Goal: Task Accomplishment & Management: Complete application form

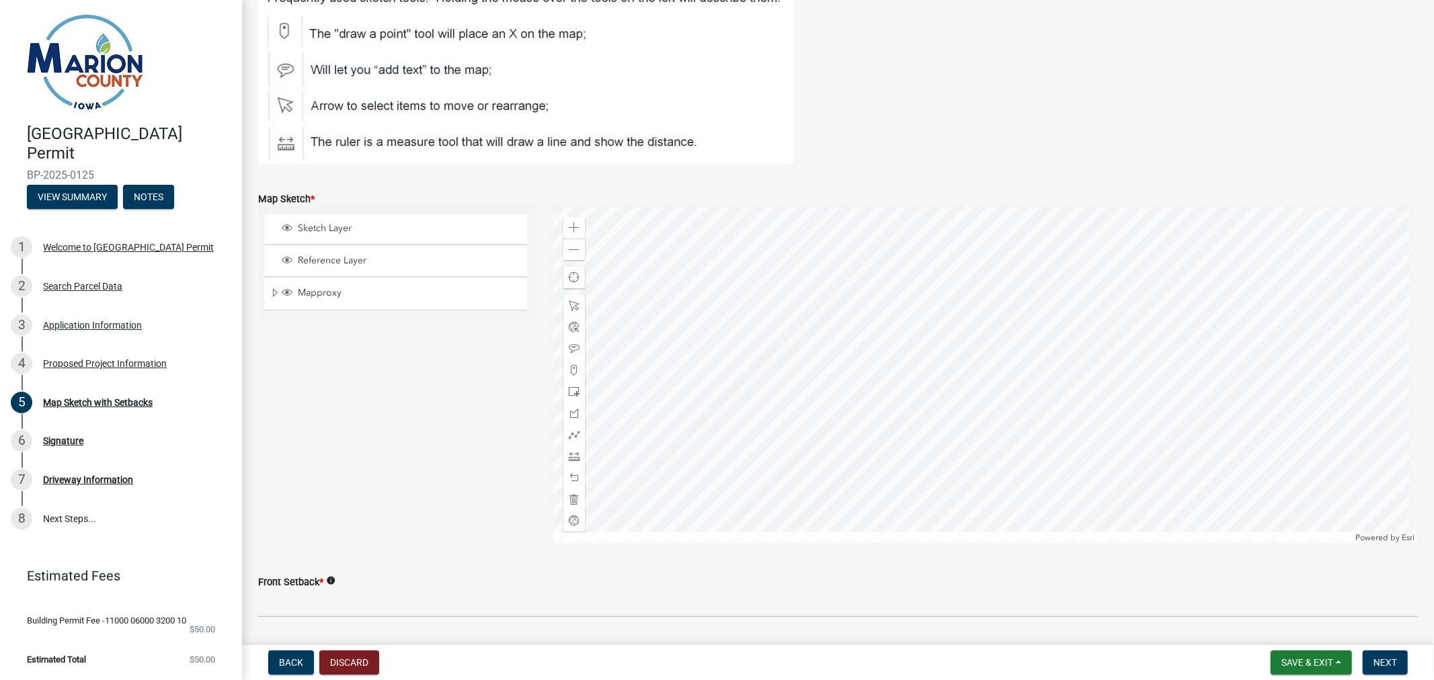
scroll to position [149, 0]
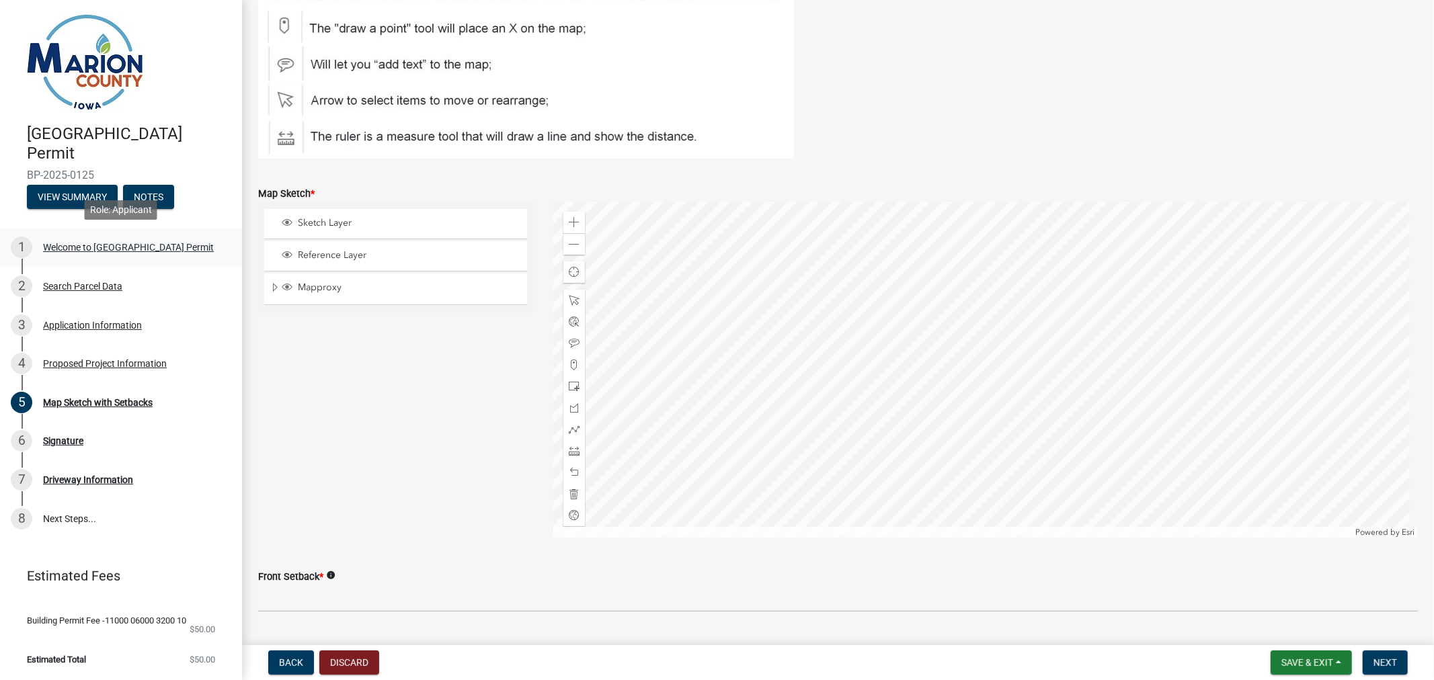
click at [144, 243] on div "Welcome to [GEOGRAPHIC_DATA] Permit" at bounding box center [128, 247] width 171 height 9
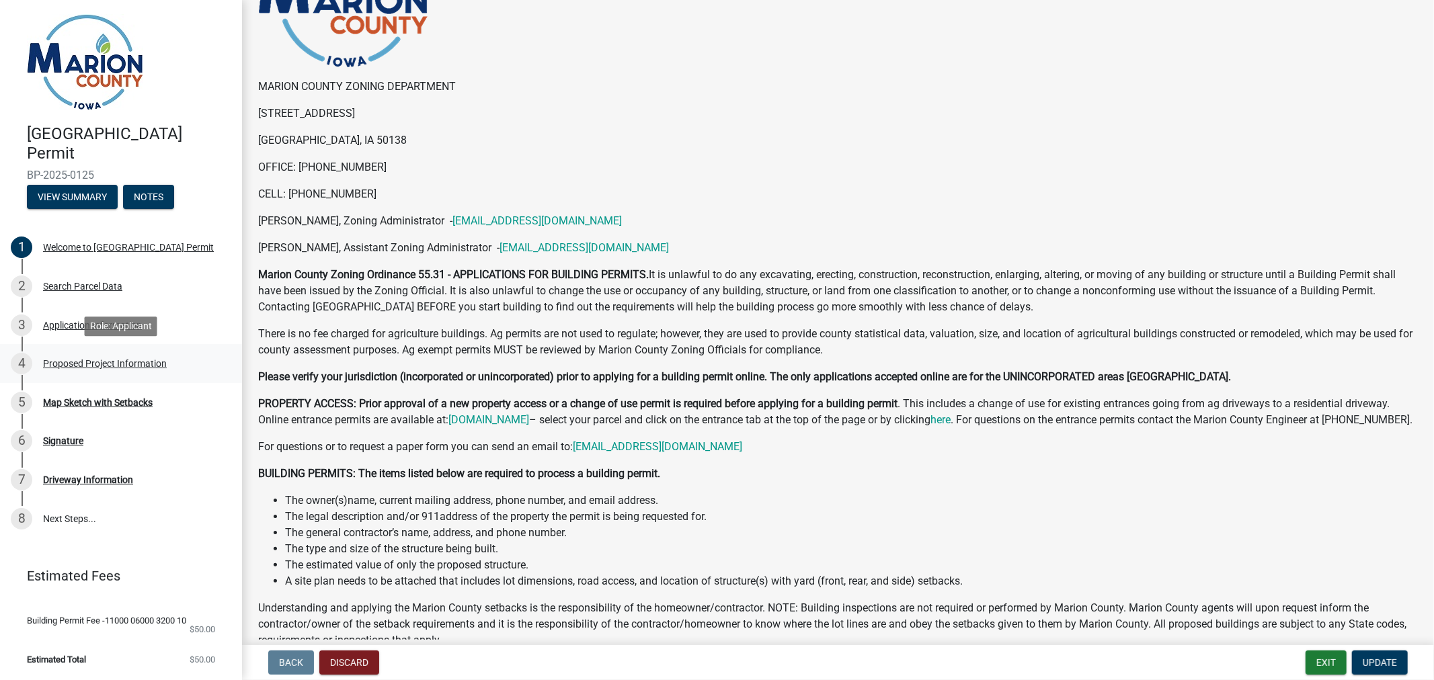
click at [82, 362] on div "Proposed Project Information" at bounding box center [105, 363] width 124 height 9
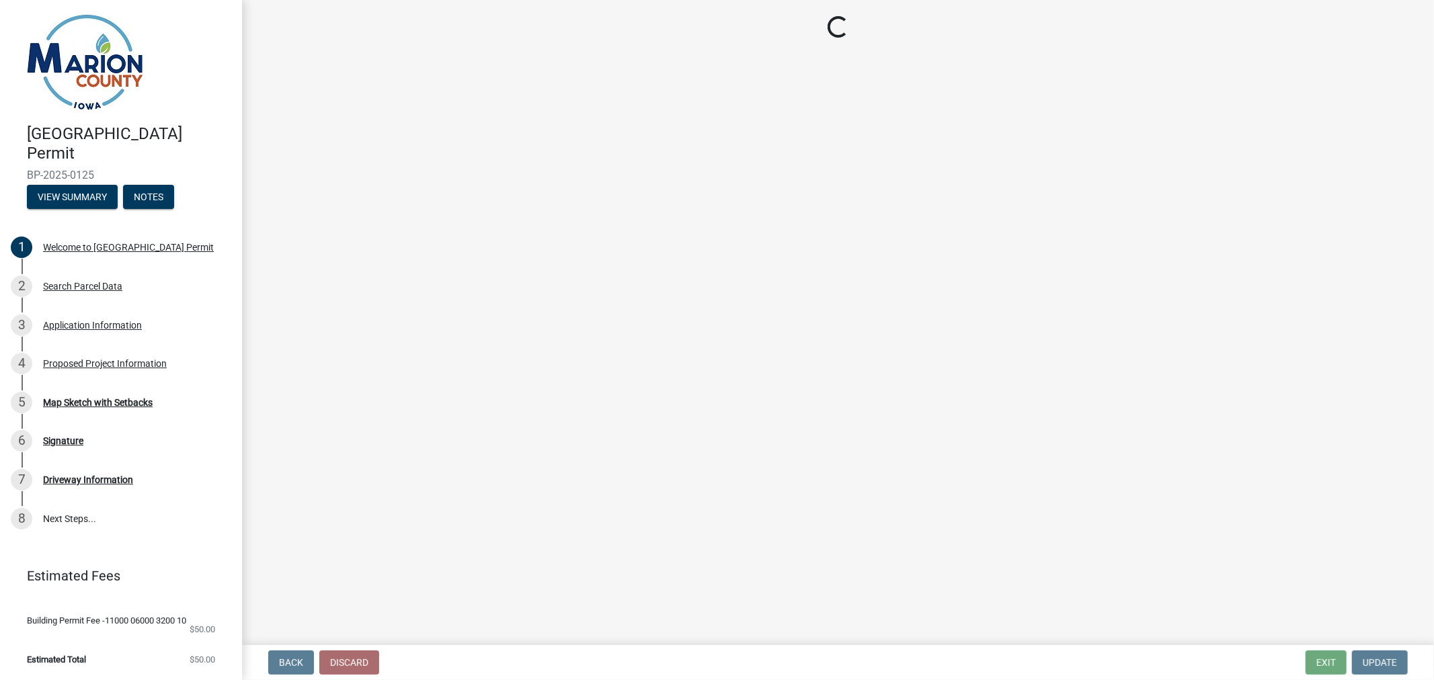
select select "9509a58f-562c-4d9e-8ce4-4edbe22563f5"
select select "7ee9b347-9d60-4880-bc15-13e3f262939b"
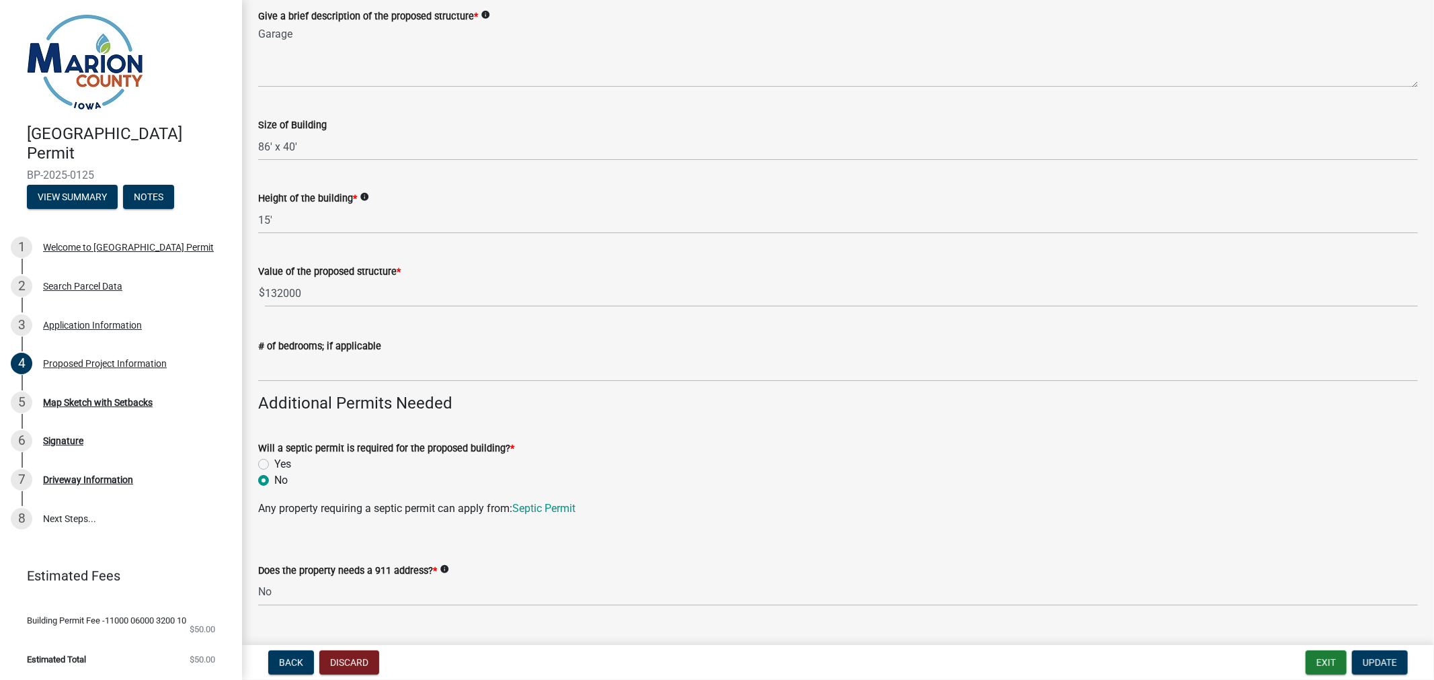
scroll to position [298, 0]
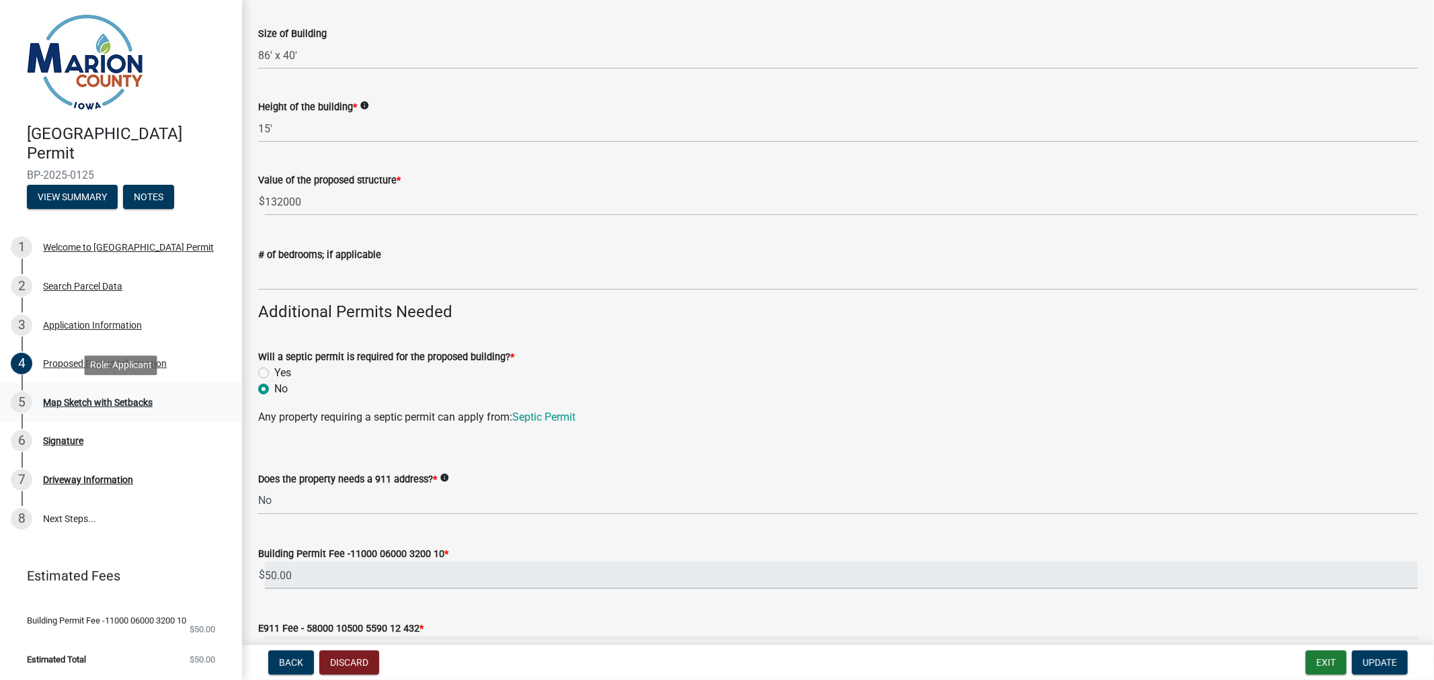
click at [79, 399] on div "Map Sketch with Setbacks" at bounding box center [98, 402] width 110 height 9
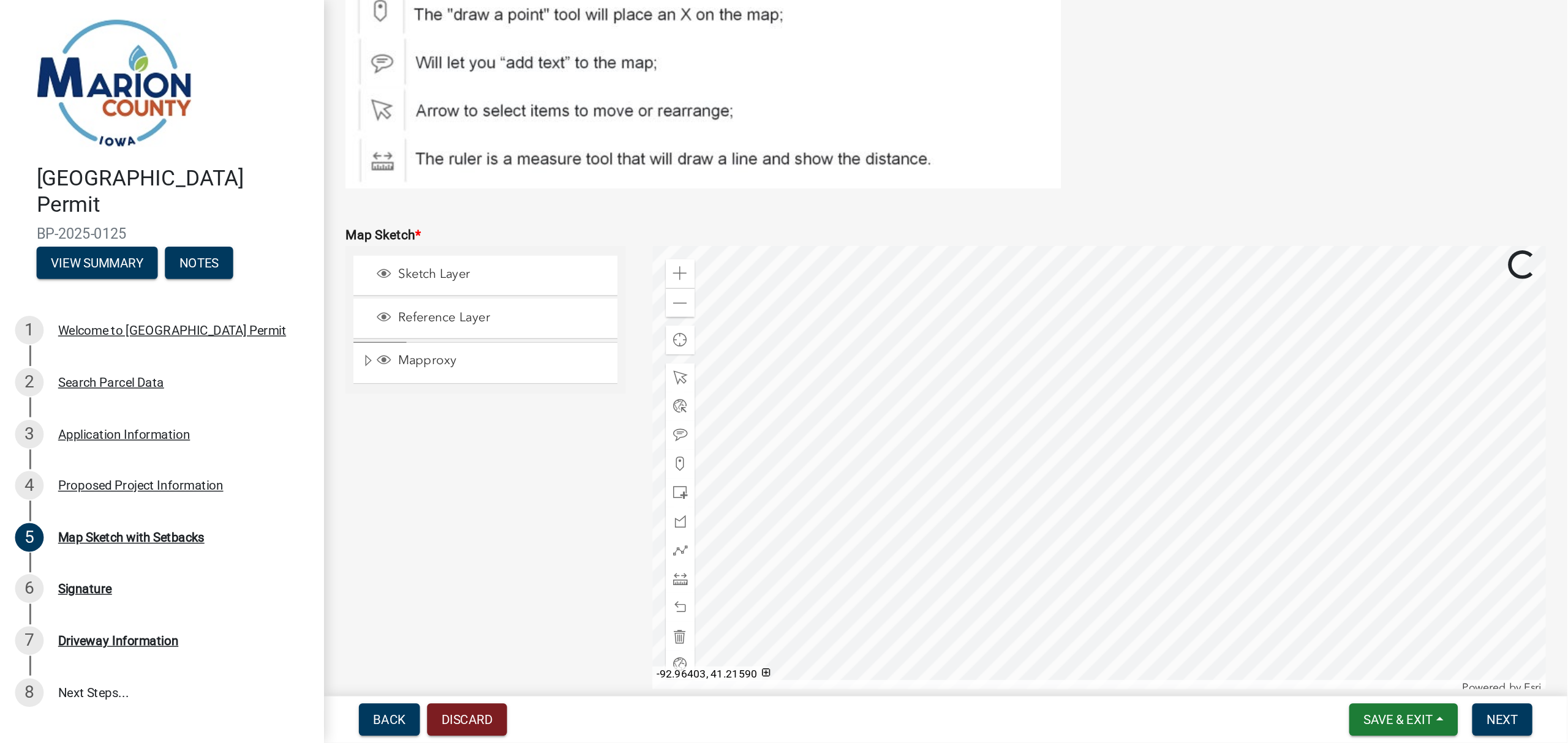
scroll to position [168, 0]
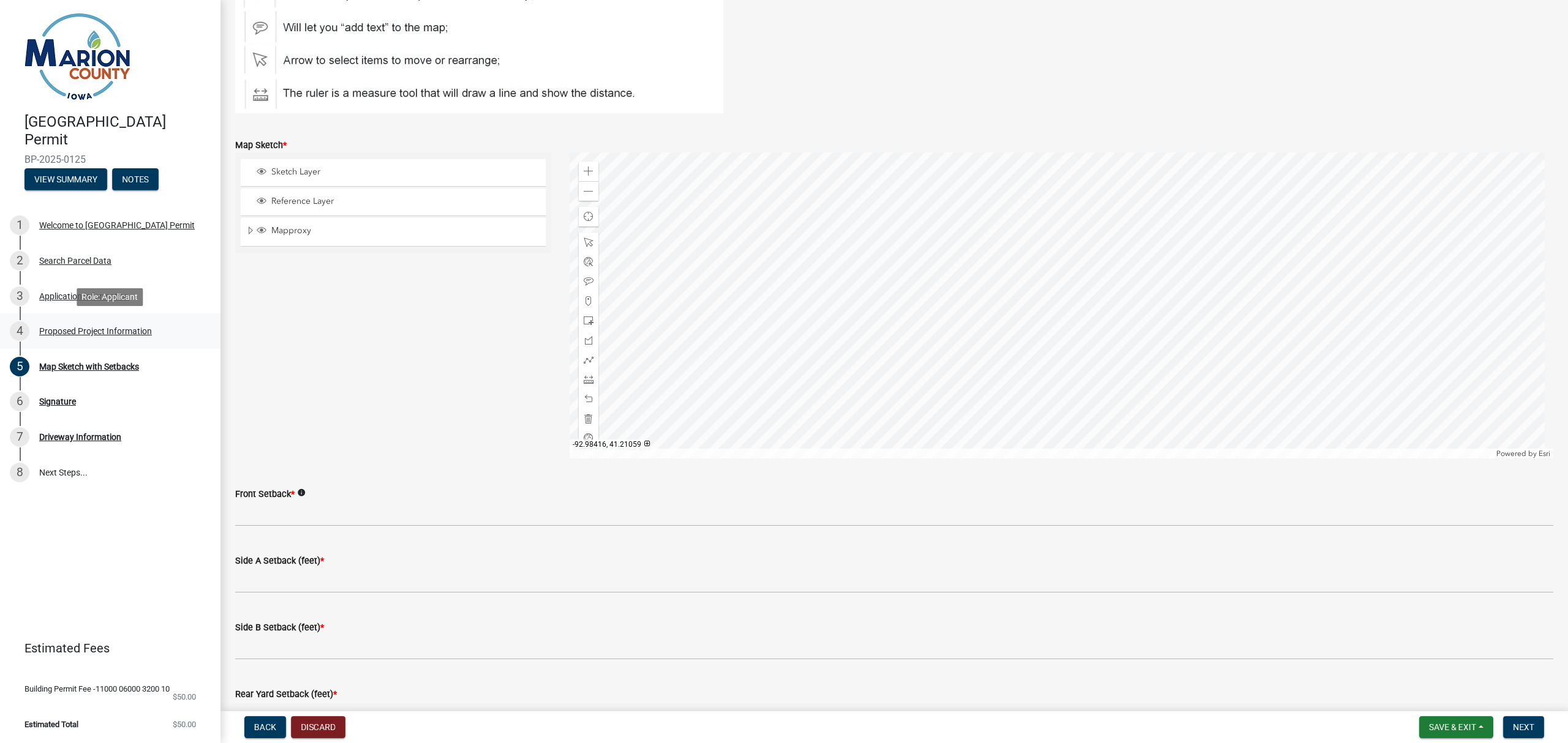
click at [108, 331] on div "Proposed Project Information" at bounding box center [96, 331] width 113 height 8
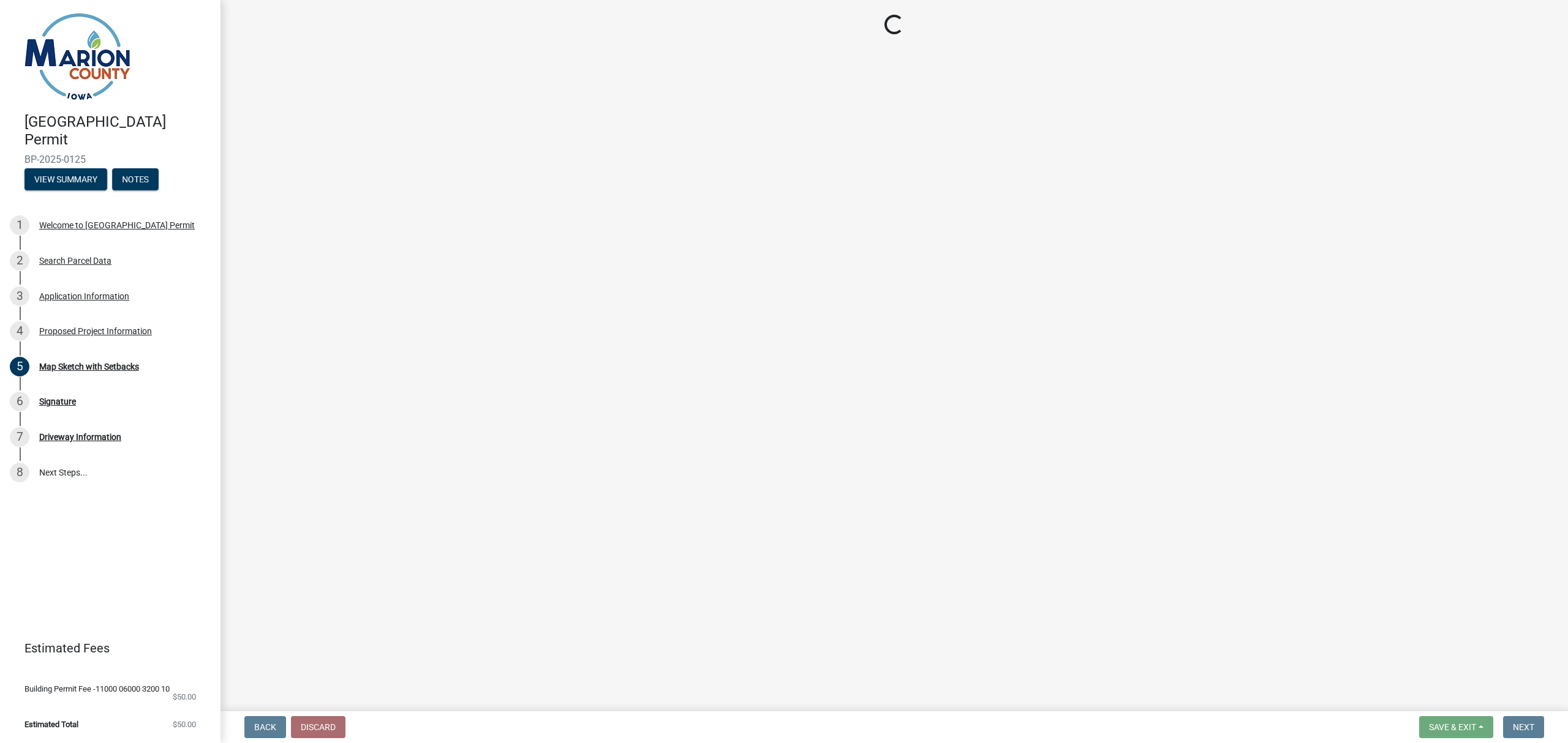
select select "9509a58f-562c-4d9e-8ce4-4edbe22563f5"
select select "7ee9b347-9d60-4880-bc15-13e3f262939b"
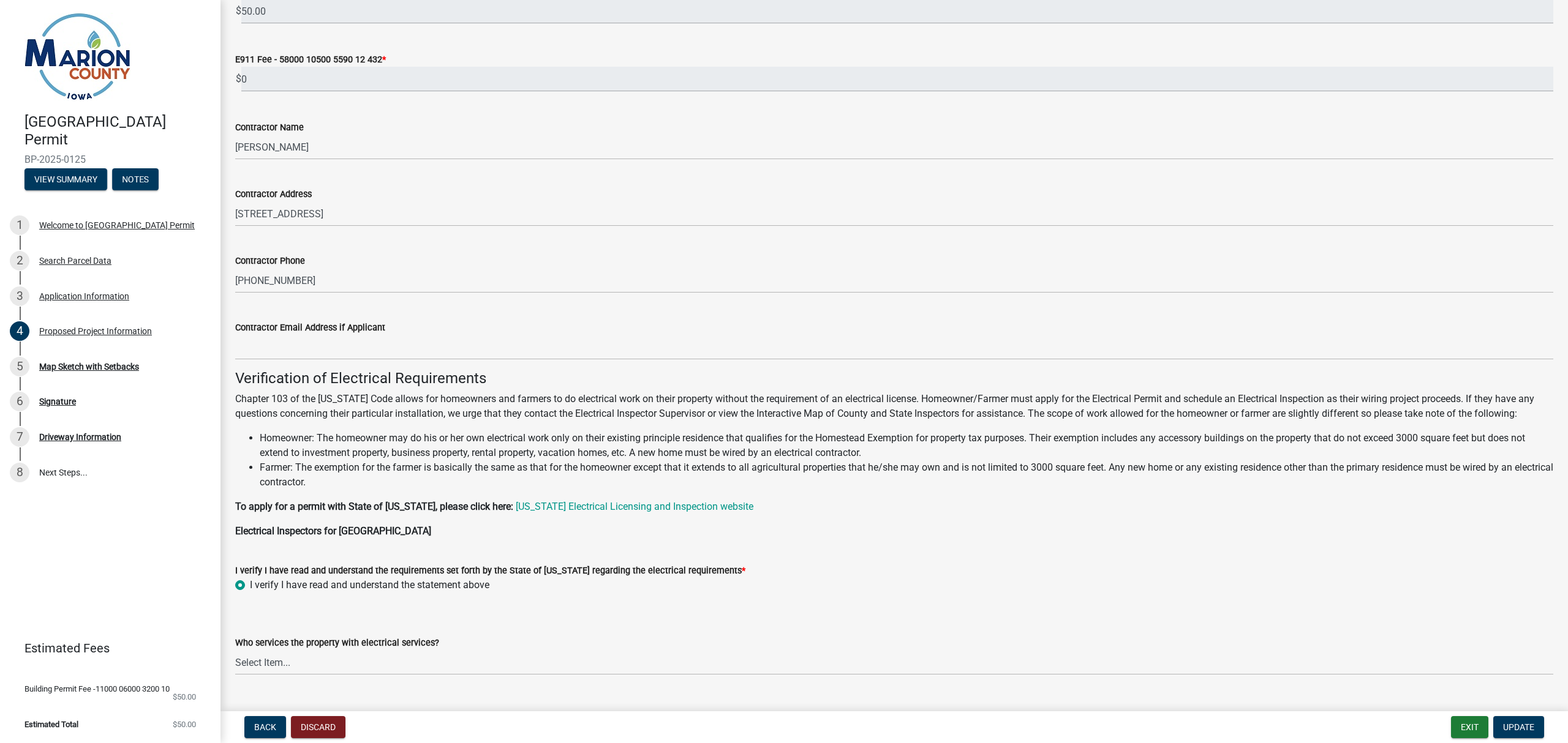
scroll to position [811, 0]
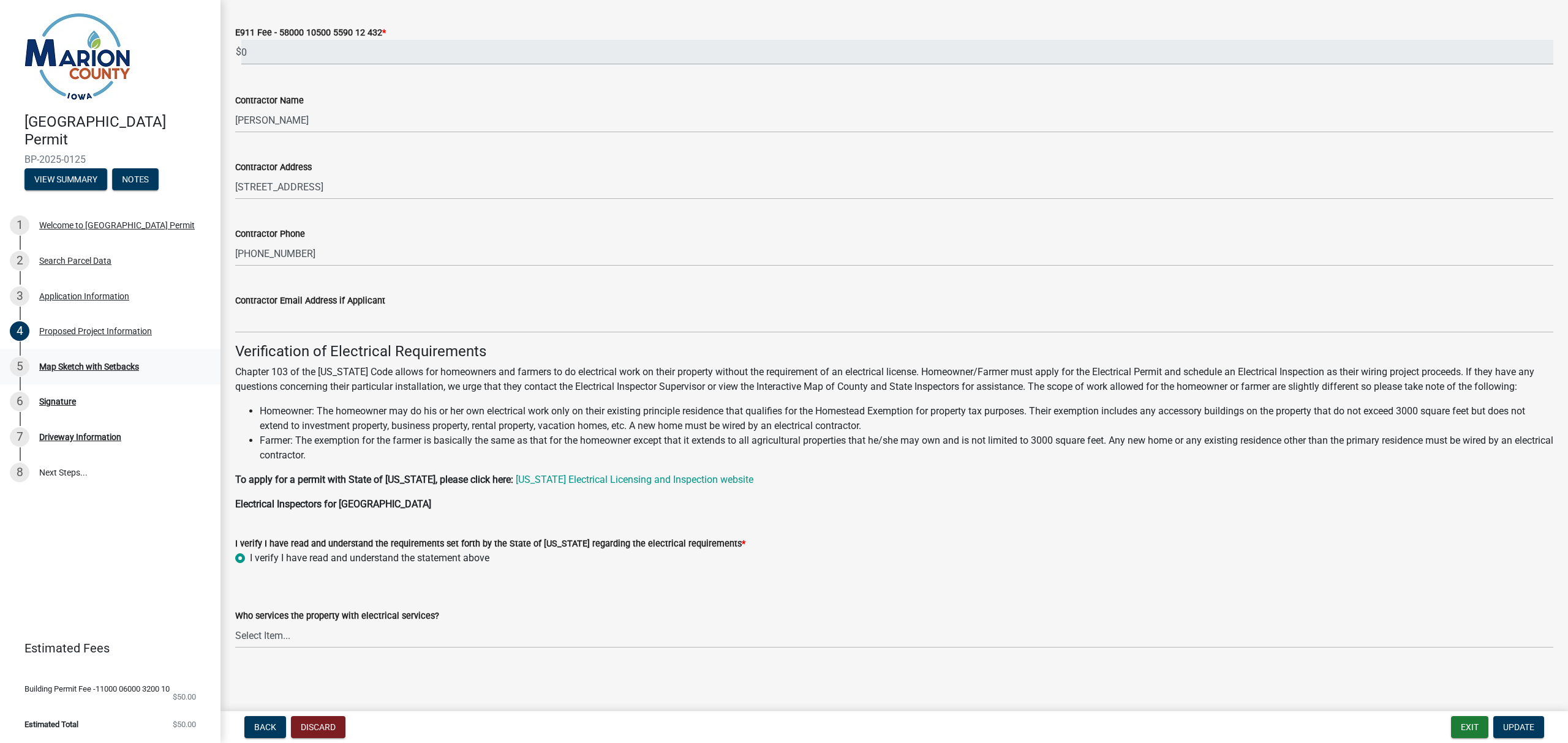
click at [106, 363] on div "Map Sketch with Setbacks" at bounding box center [89, 366] width 100 height 8
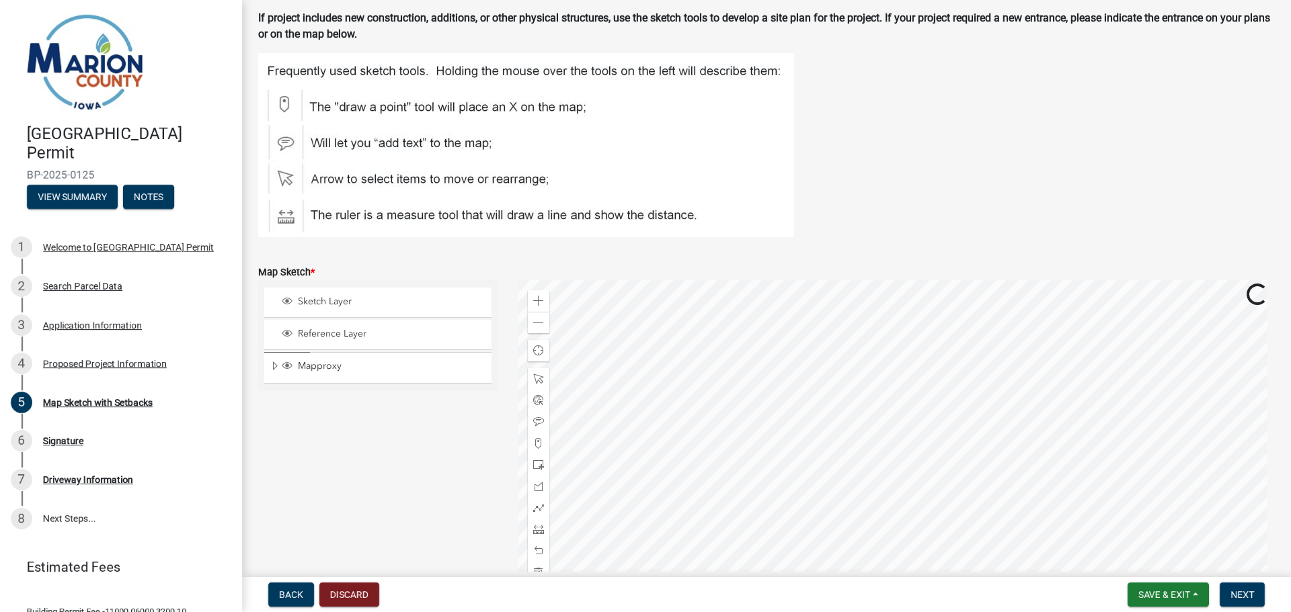
scroll to position [269, 0]
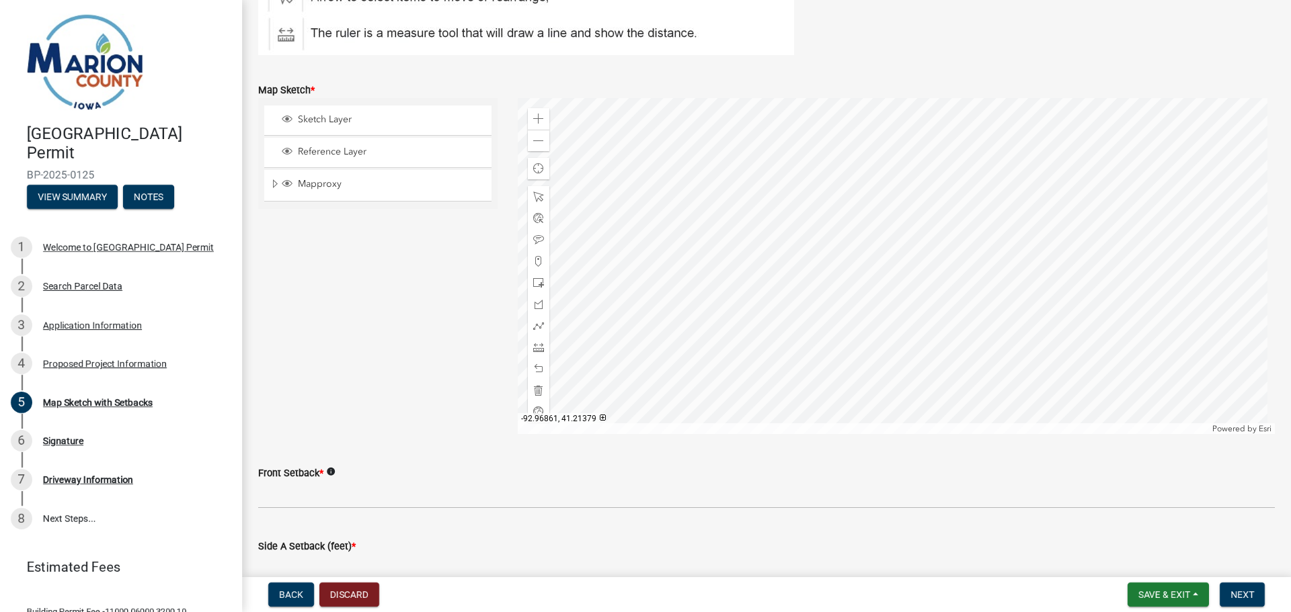
click at [888, 251] on div at bounding box center [897, 266] width 758 height 336
click at [530, 118] on div "Zoom in" at bounding box center [539, 119] width 22 height 22
click at [533, 118] on span at bounding box center [538, 119] width 11 height 11
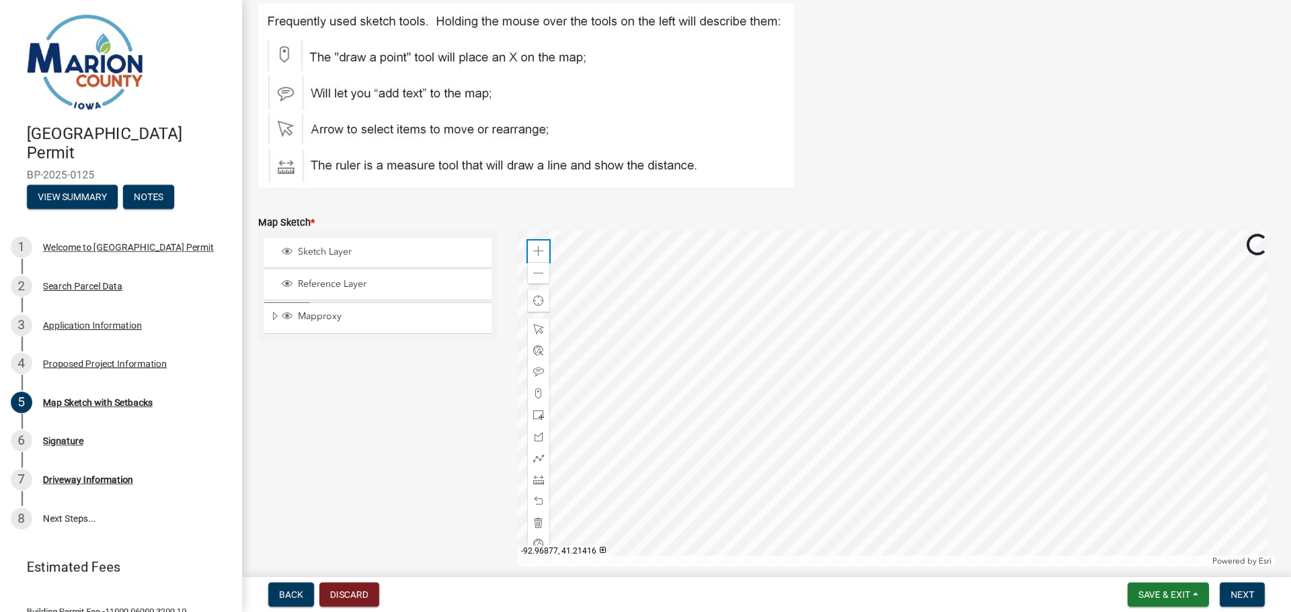
scroll to position [134, 0]
click at [883, 567] on div at bounding box center [897, 401] width 758 height 336
click at [885, 521] on div at bounding box center [897, 401] width 758 height 336
click at [905, 364] on div at bounding box center [897, 401] width 758 height 336
click at [539, 398] on span at bounding box center [538, 396] width 11 height 11
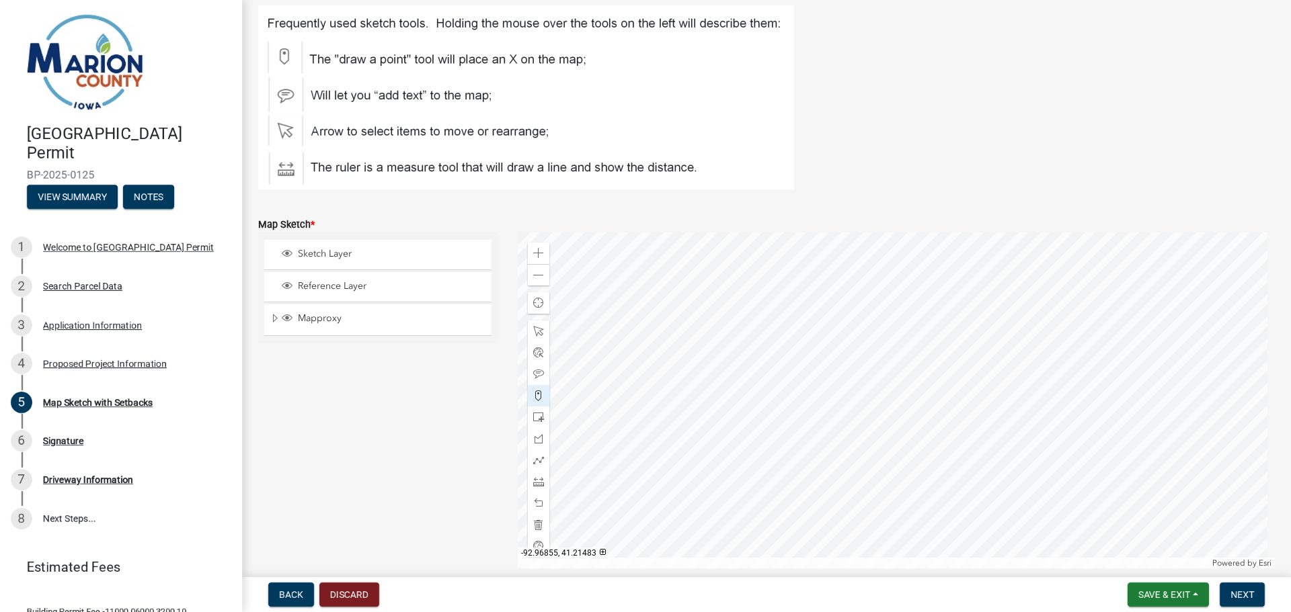
click at [907, 364] on div at bounding box center [897, 401] width 758 height 336
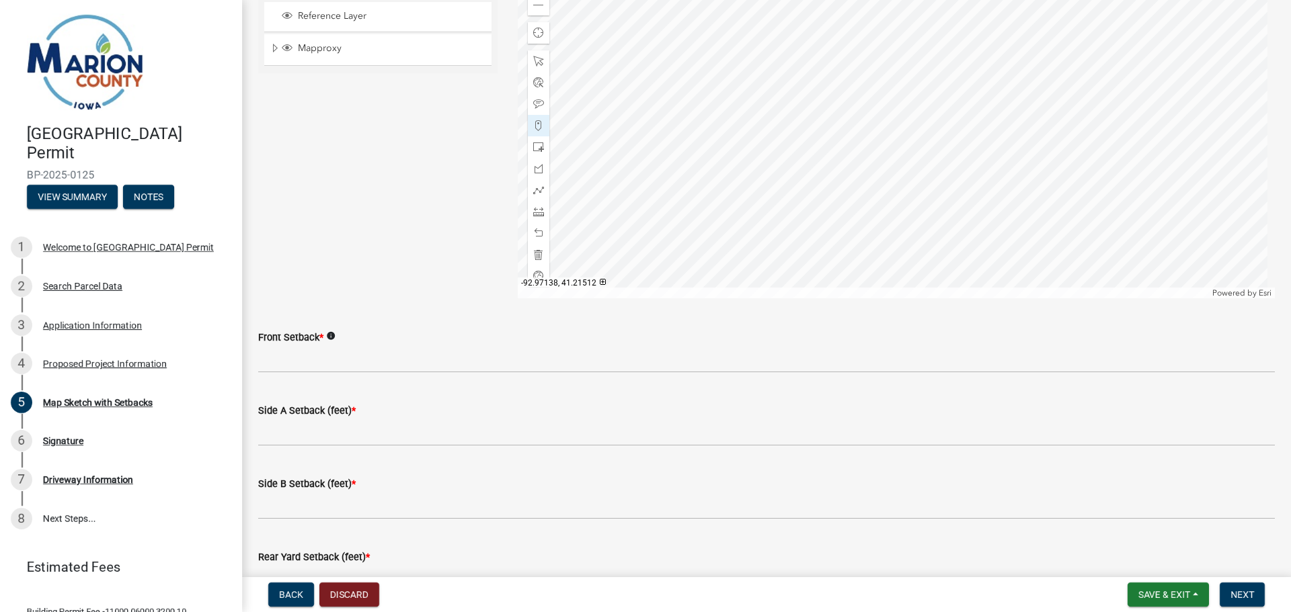
scroll to position [403, 0]
click at [1146, 594] on span "Save & Exit" at bounding box center [1164, 594] width 52 height 11
click at [1135, 522] on button "Save" at bounding box center [1155, 528] width 108 height 32
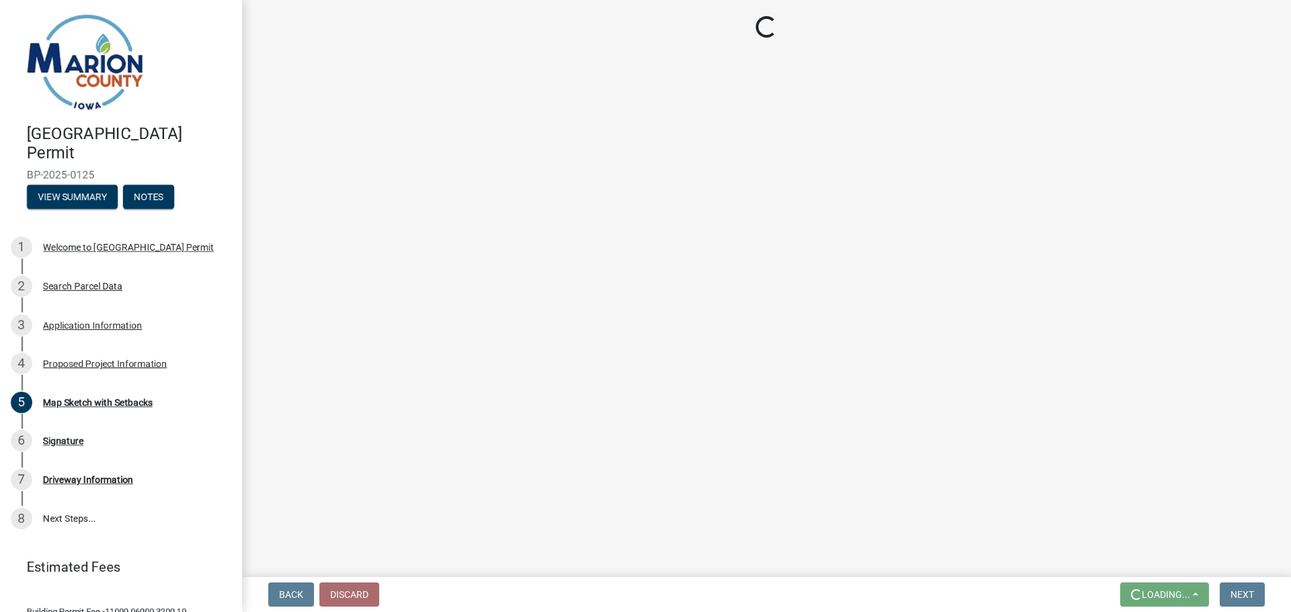
scroll to position [0, 0]
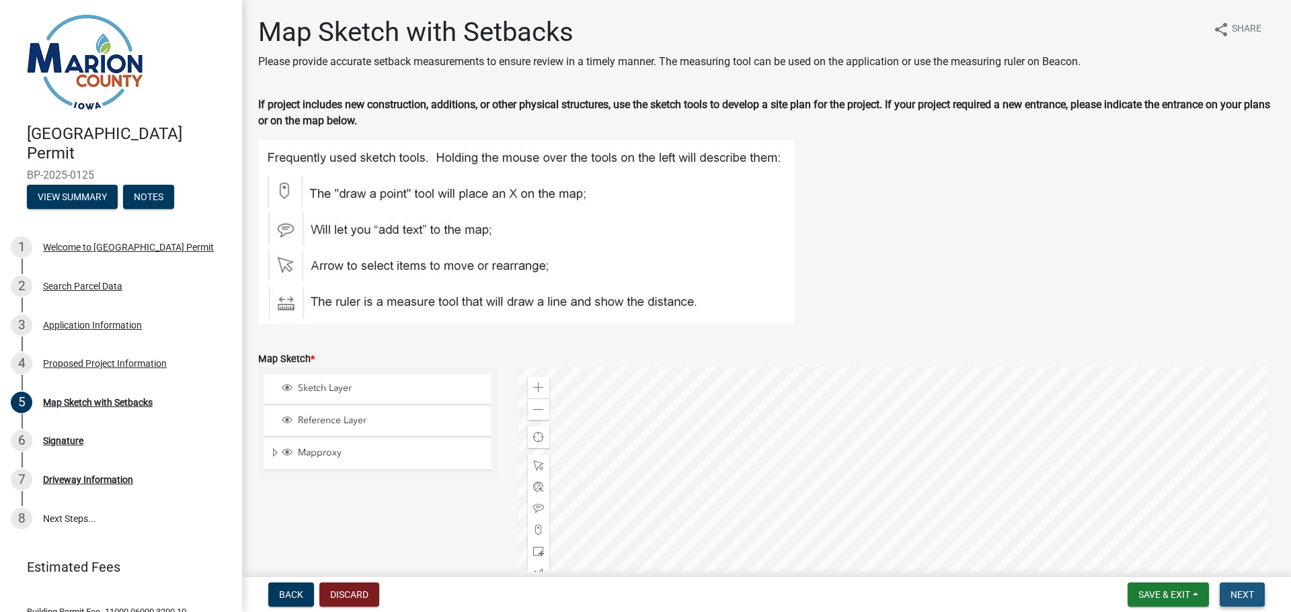
click at [1244, 594] on span "Next" at bounding box center [1242, 594] width 24 height 11
click at [114, 408] on div "5 Map Sketch with Setbacks" at bounding box center [116, 403] width 210 height 22
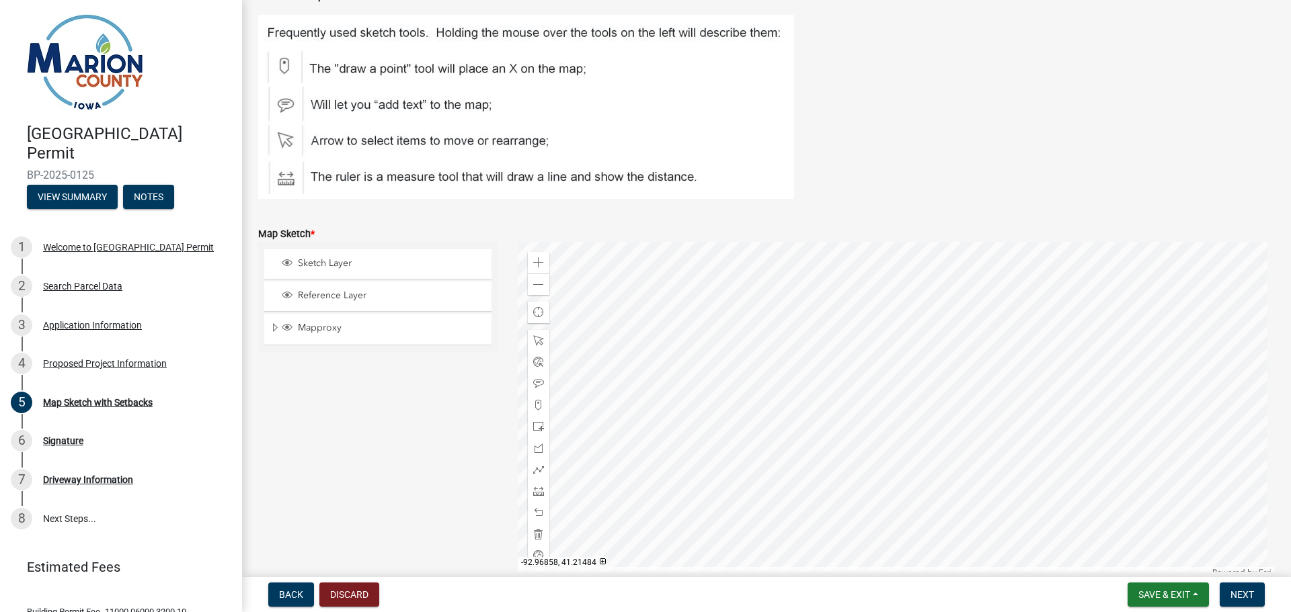
scroll to position [202, 0]
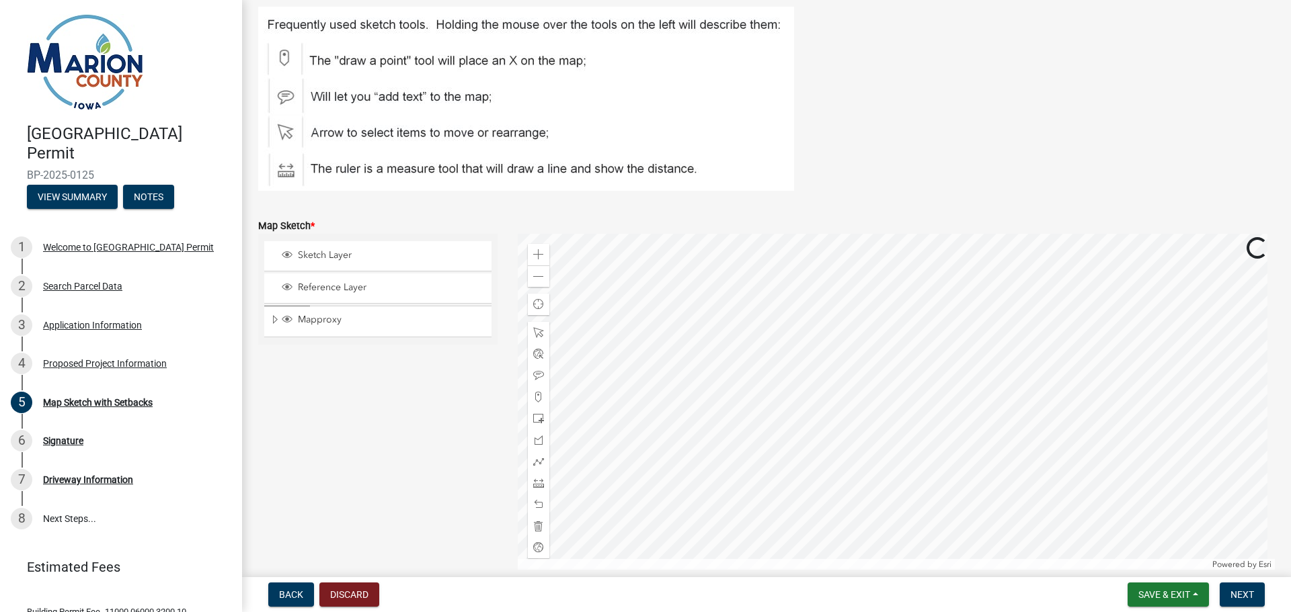
scroll to position [134, 0]
click at [1244, 592] on span "Next" at bounding box center [1242, 594] width 24 height 11
click at [1195, 596] on button "Save & Exit" at bounding box center [1167, 595] width 81 height 24
click at [1142, 561] on button "Save & Exit" at bounding box center [1155, 560] width 108 height 32
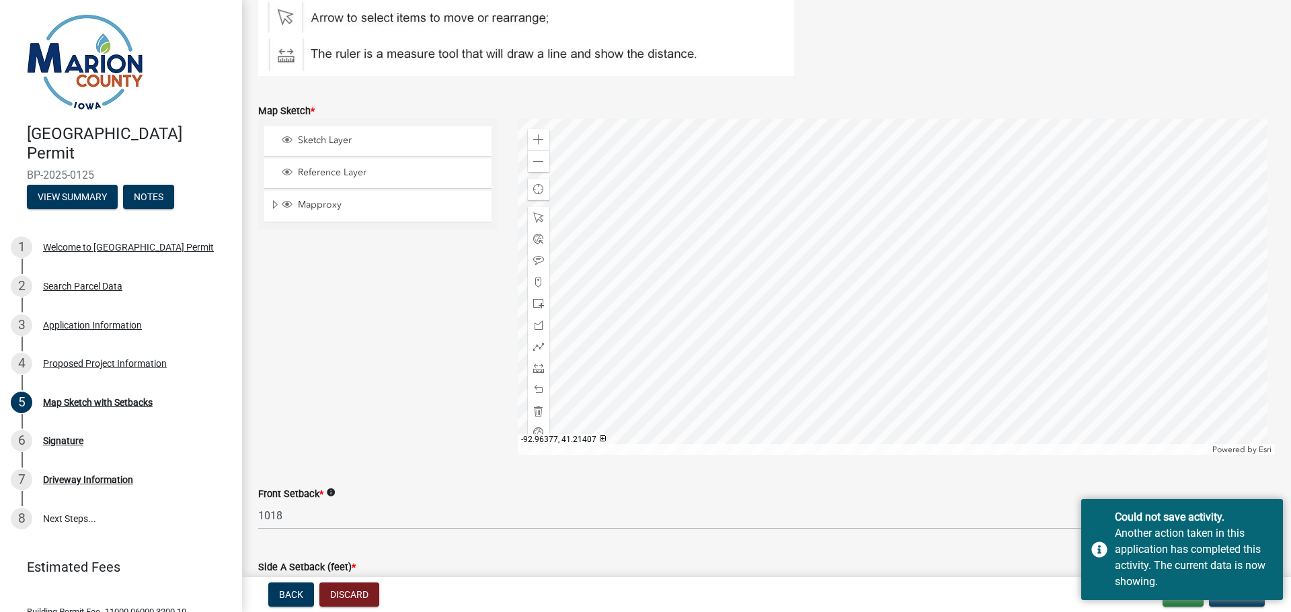
scroll to position [269, 0]
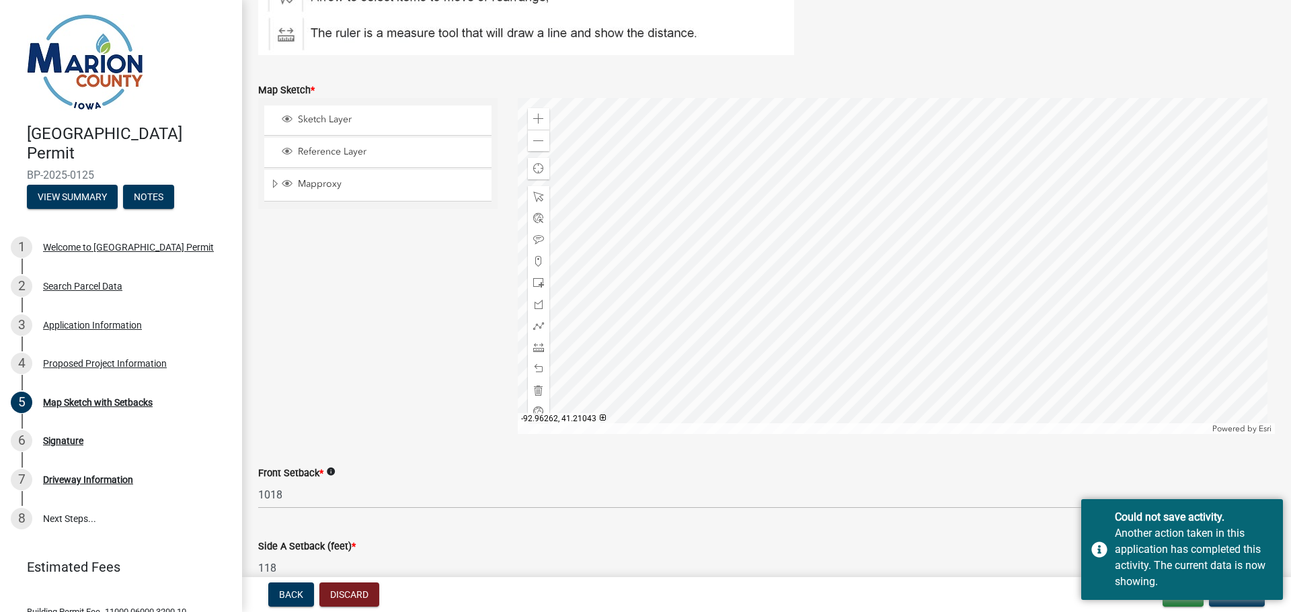
click at [1042, 530] on div "Side A Setback (feet) * 118" at bounding box center [766, 551] width 1016 height 63
click at [1203, 573] on div "Another action taken in this application has completed this activity. The curre…" at bounding box center [1193, 558] width 158 height 65
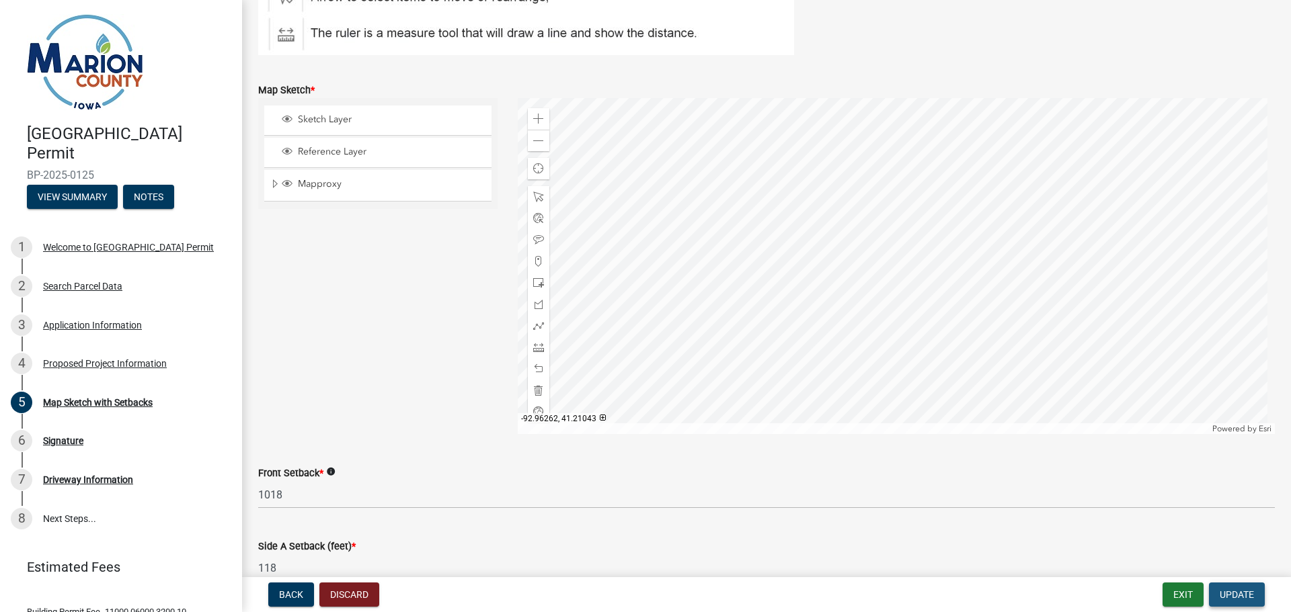
click at [1237, 596] on span "Update" at bounding box center [1236, 594] width 34 height 11
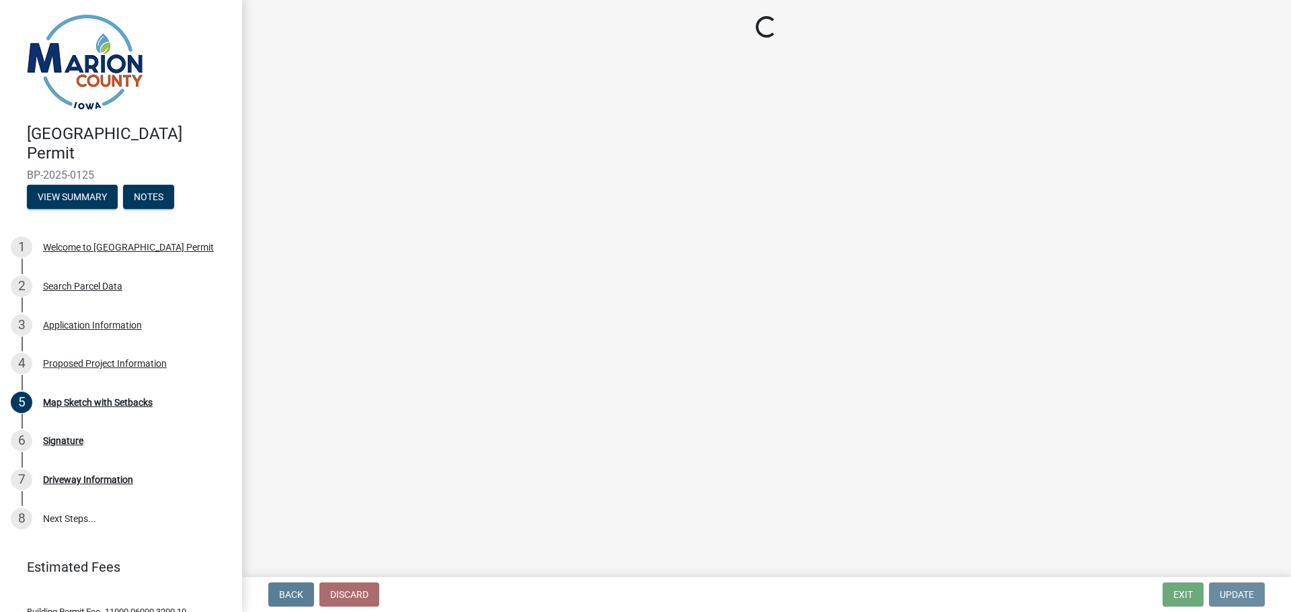
scroll to position [0, 0]
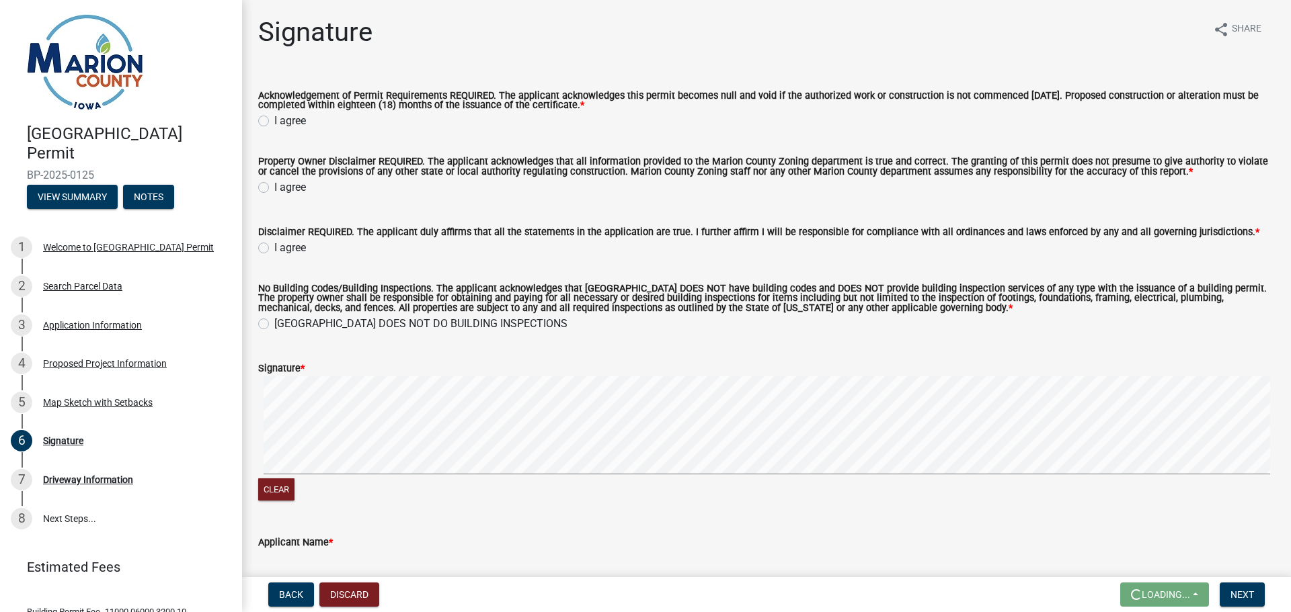
click at [274, 121] on label "I agree" at bounding box center [290, 121] width 32 height 16
click at [274, 121] on input "I agree" at bounding box center [278, 117] width 9 height 9
radio input "true"
click at [274, 188] on label "I agree" at bounding box center [290, 187] width 32 height 16
click at [274, 188] on input "I agree" at bounding box center [278, 183] width 9 height 9
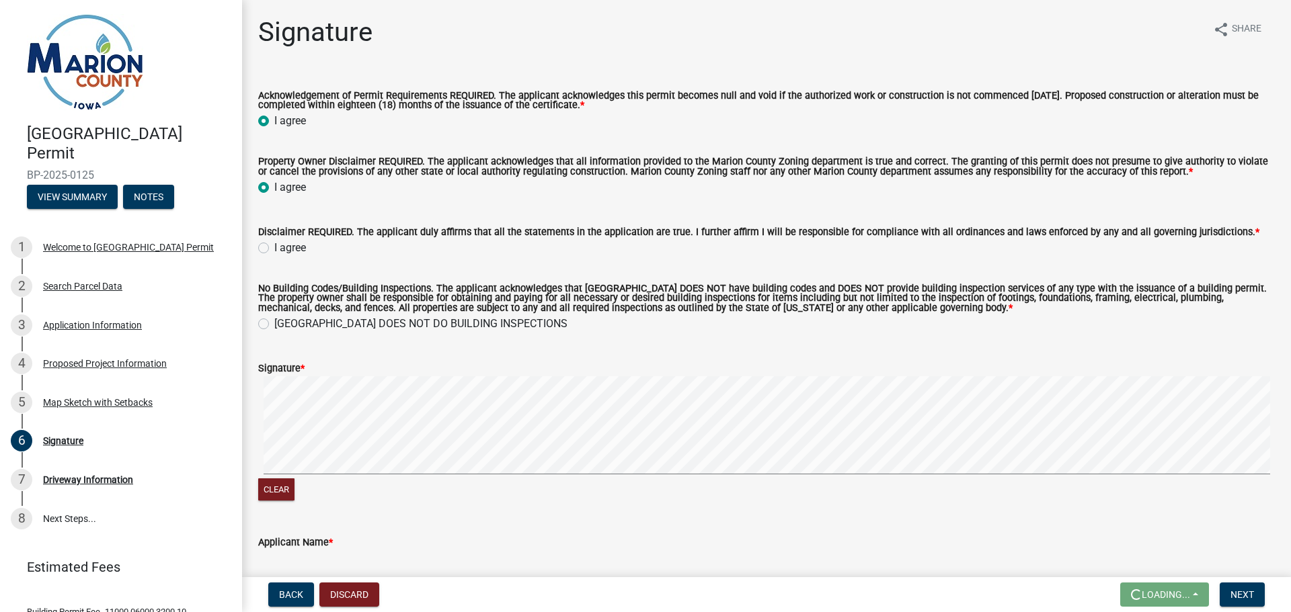
radio input "true"
click at [268, 257] on wm-data-entity-input "Disclaimer REQUIRED. The applicant duly affirms that all the statements in the …" at bounding box center [766, 238] width 1016 height 60
click at [274, 247] on label "I agree" at bounding box center [290, 248] width 32 height 16
click at [274, 247] on input "I agree" at bounding box center [278, 244] width 9 height 9
radio input "true"
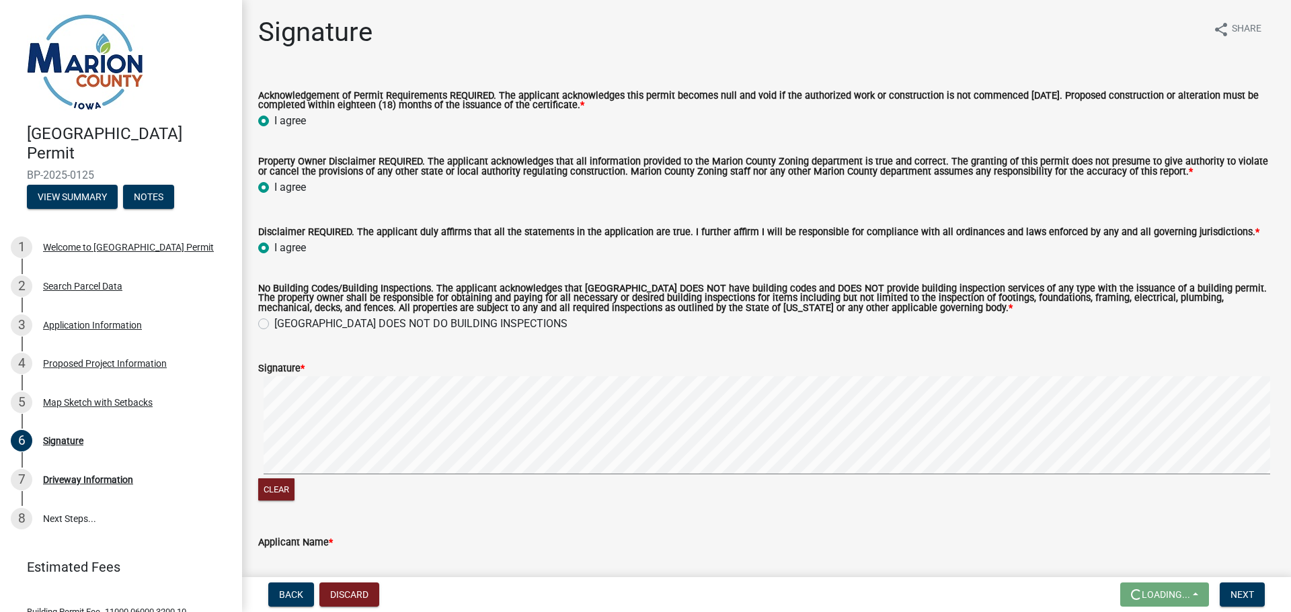
click at [274, 323] on label "MARION COUNTY DOES NOT DO BUILDING INSPECTIONS" at bounding box center [420, 324] width 293 height 16
click at [274, 323] on input "MARION COUNTY DOES NOT DO BUILDING INSPECTIONS" at bounding box center [278, 320] width 9 height 9
radio input "true"
click at [586, 350] on form "Signature * Clear" at bounding box center [766, 424] width 1016 height 160
click at [1239, 594] on span "Next" at bounding box center [1242, 594] width 24 height 11
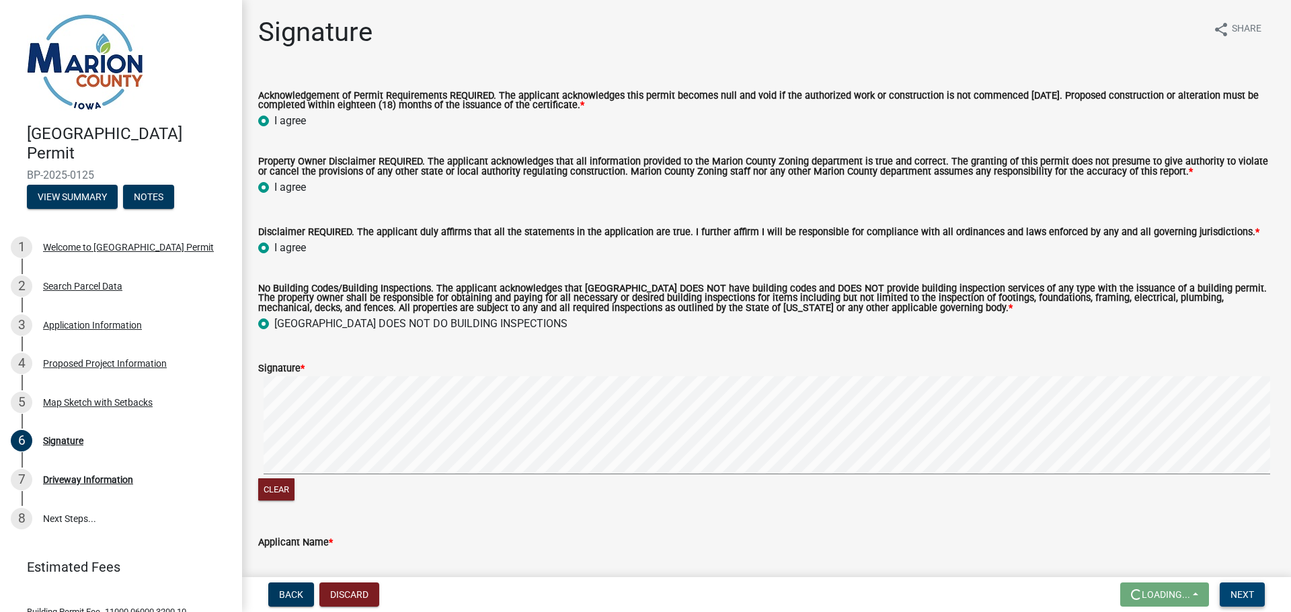
scroll to position [134, 0]
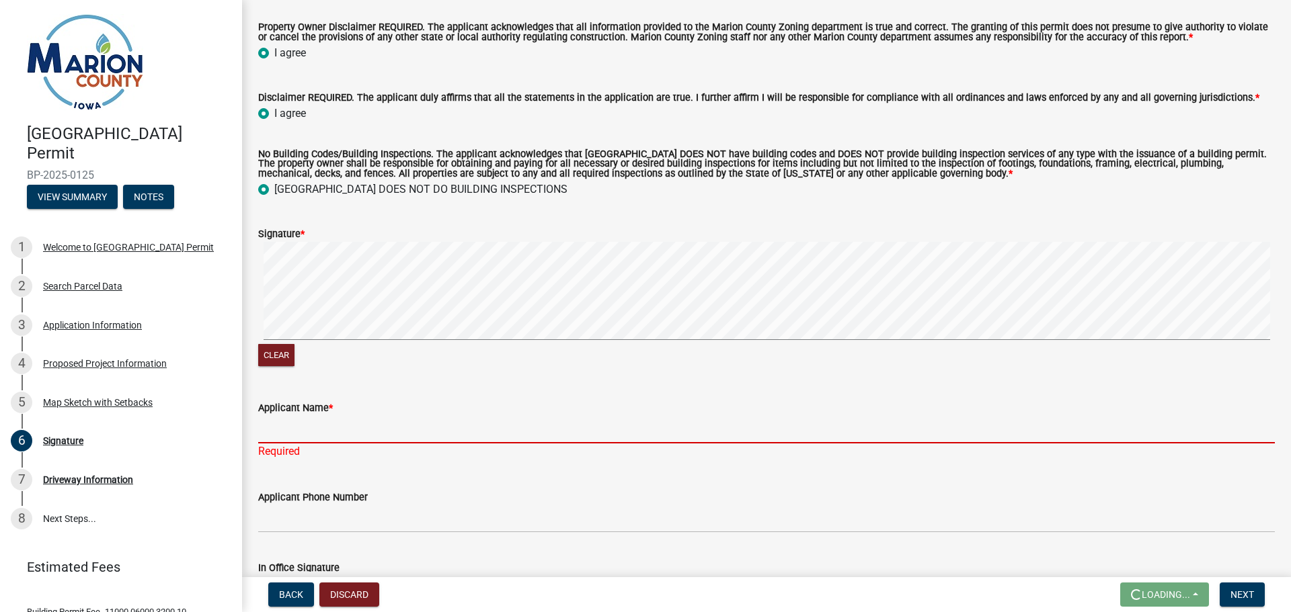
click at [354, 438] on input "Applicant Name *" at bounding box center [766, 430] width 1016 height 28
type input "Doug Van Polen"
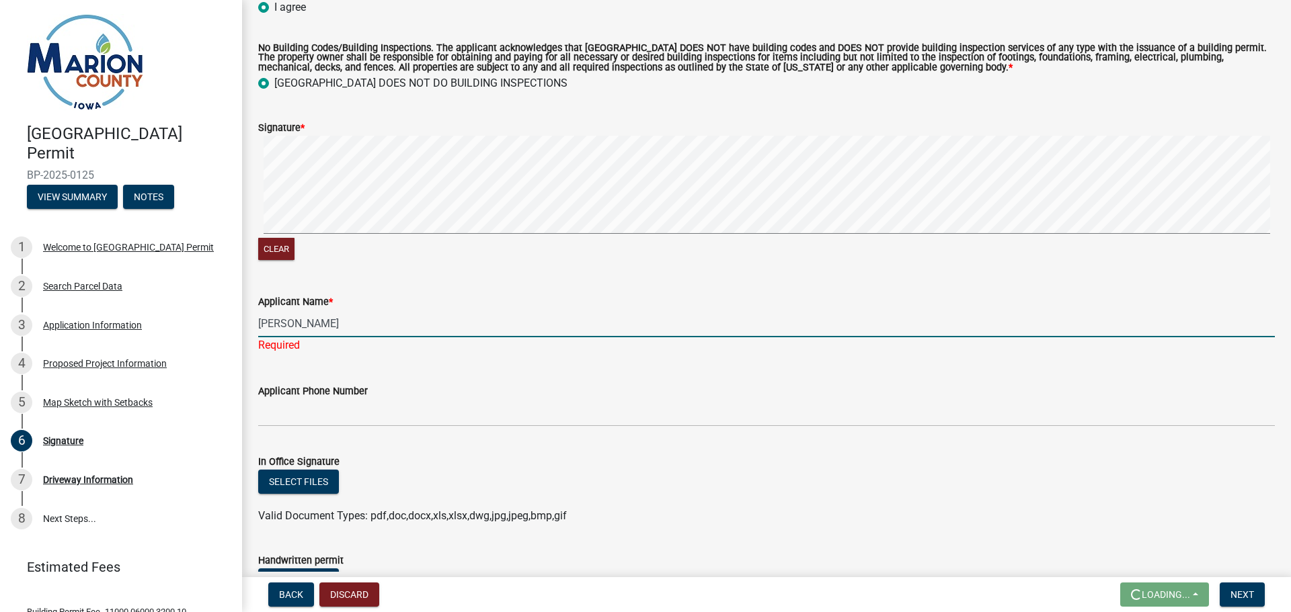
scroll to position [336, 0]
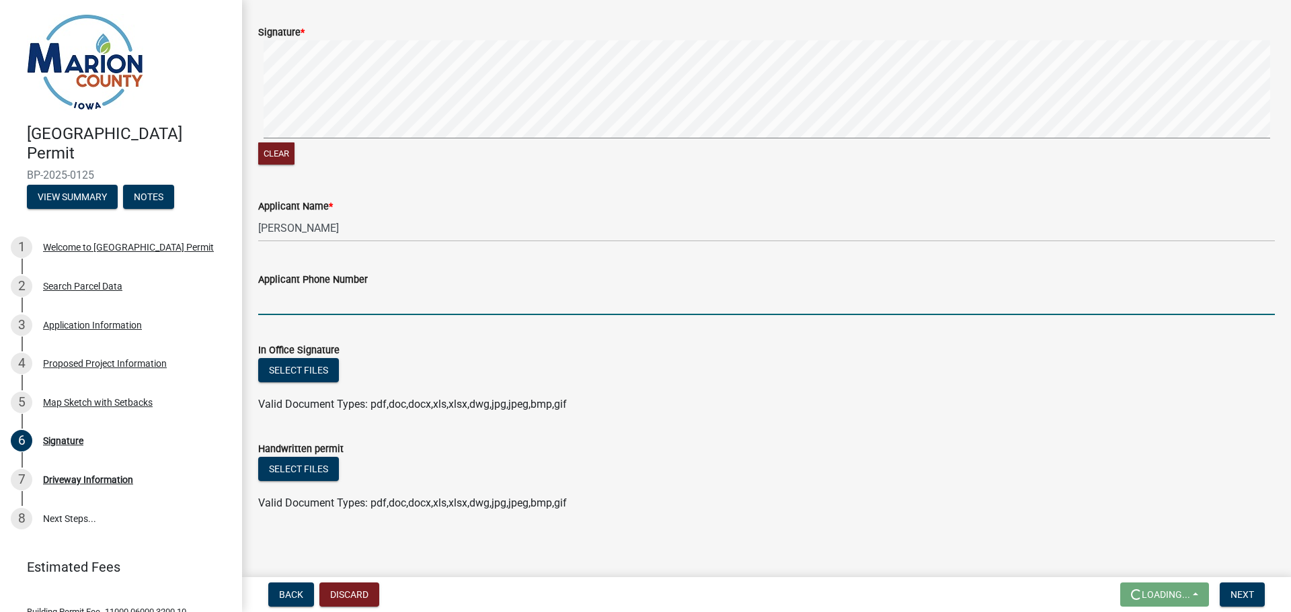
click at [368, 323] on wm-data-entity-input "Applicant Phone Number" at bounding box center [766, 289] width 1016 height 73
type input "5152086364"
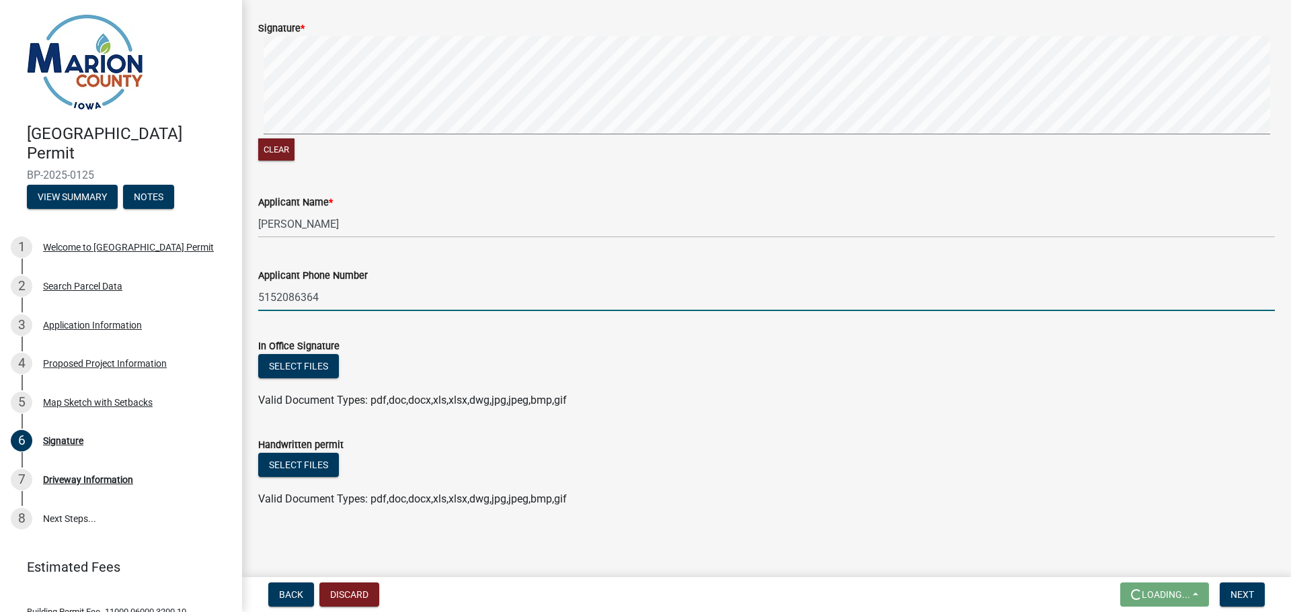
scroll to position [342, 0]
click at [318, 397] on span "Valid Document Types: pdf,doc,docx,xls,xlsx,dwg,jpg,jpeg,bmp,gif" at bounding box center [412, 400] width 309 height 13
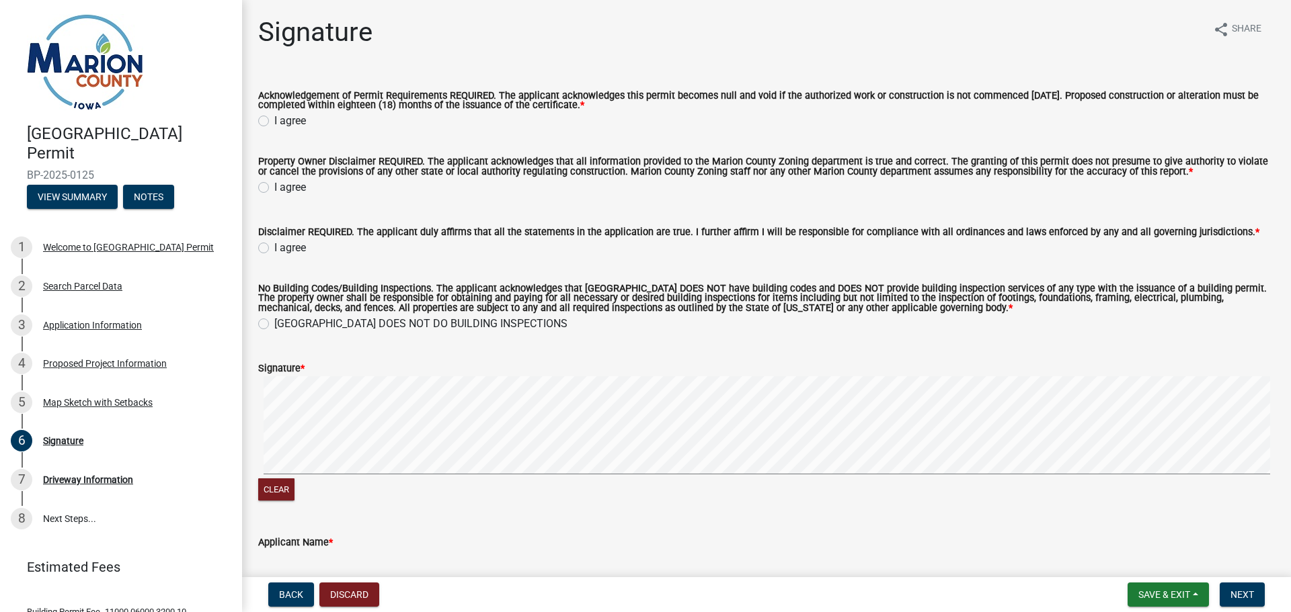
drag, startPoint x: 267, startPoint y: 123, endPoint x: 270, endPoint y: 142, distance: 19.0
click at [274, 124] on label "I agree" at bounding box center [290, 121] width 32 height 16
click at [274, 122] on input "I agree" at bounding box center [278, 117] width 9 height 9
radio input "true"
click at [273, 184] on div "I agree" at bounding box center [766, 187] width 1016 height 16
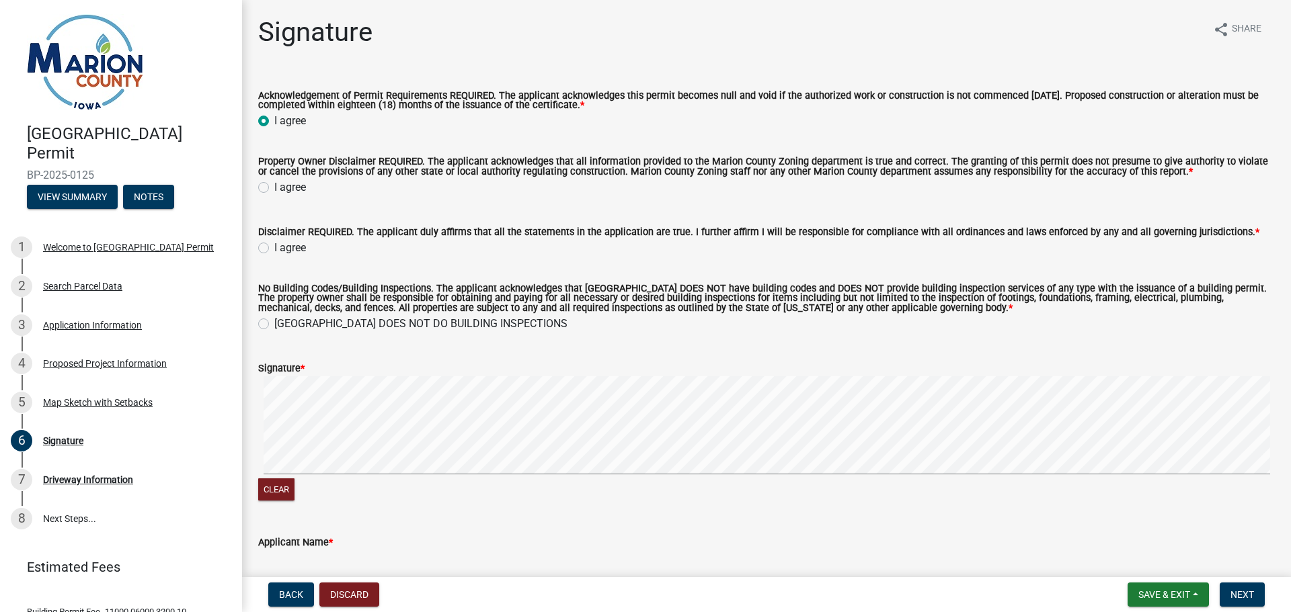
click at [274, 188] on label "I agree" at bounding box center [290, 187] width 32 height 16
click at [274, 188] on input "I agree" at bounding box center [278, 183] width 9 height 9
radio input "true"
click at [274, 251] on label "I agree" at bounding box center [290, 248] width 32 height 16
click at [274, 249] on input "I agree" at bounding box center [278, 244] width 9 height 9
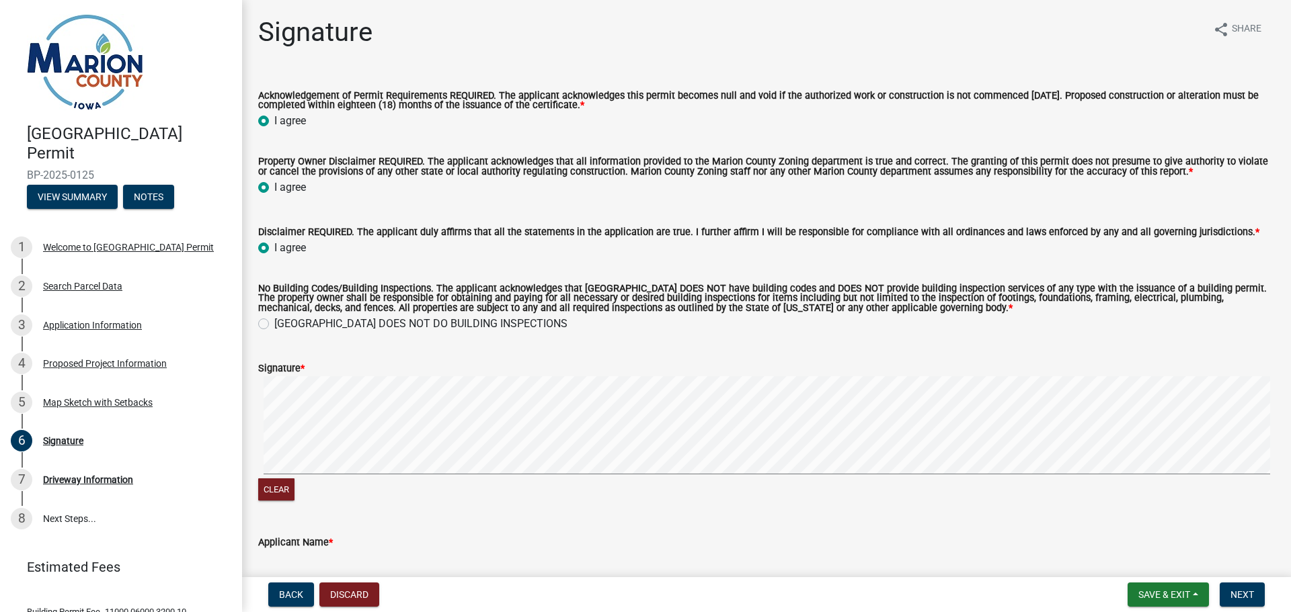
radio input "true"
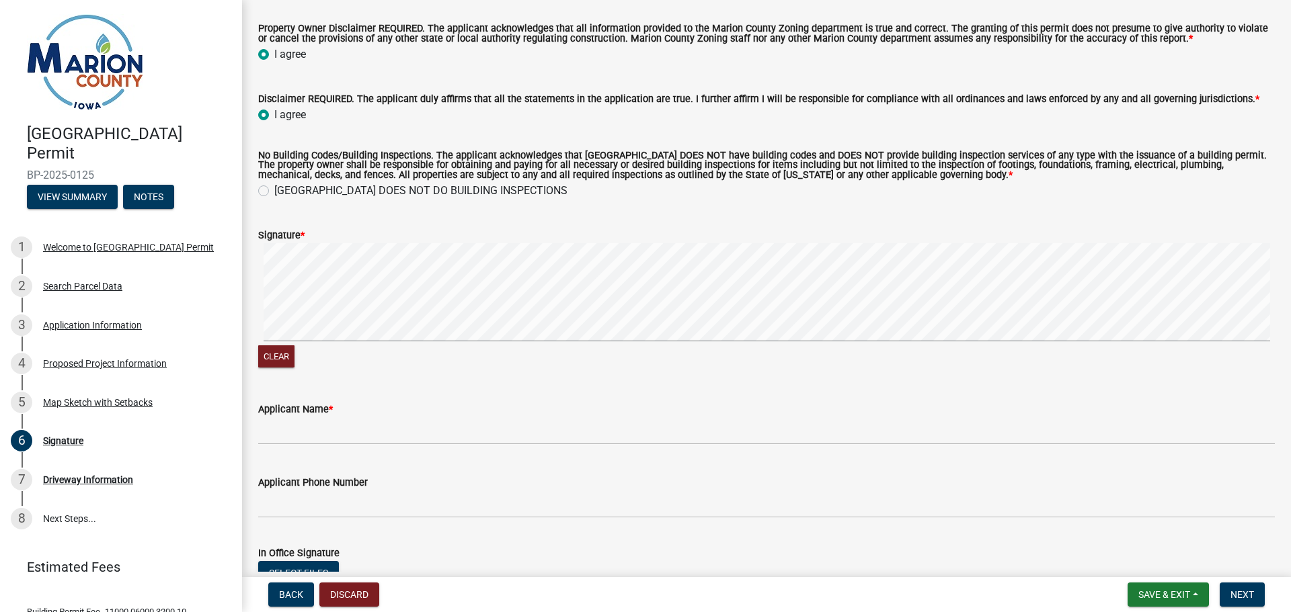
scroll to position [202, 0]
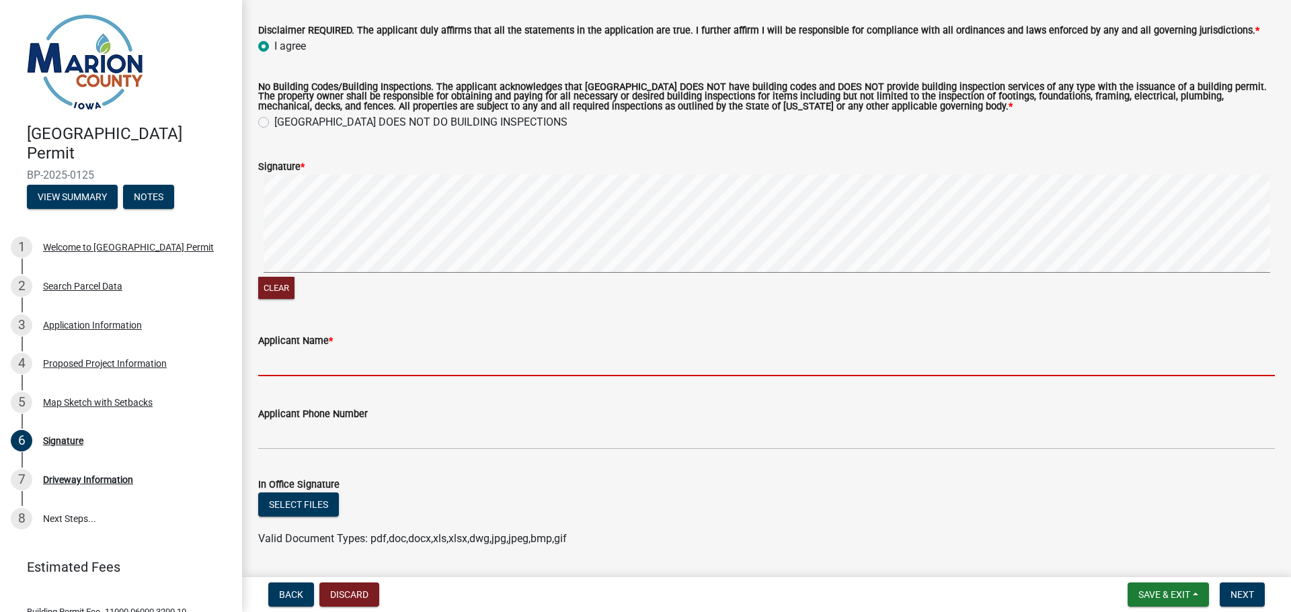
click at [387, 366] on input "Applicant Name *" at bounding box center [766, 363] width 1016 height 28
type input "Doug Van Polen"
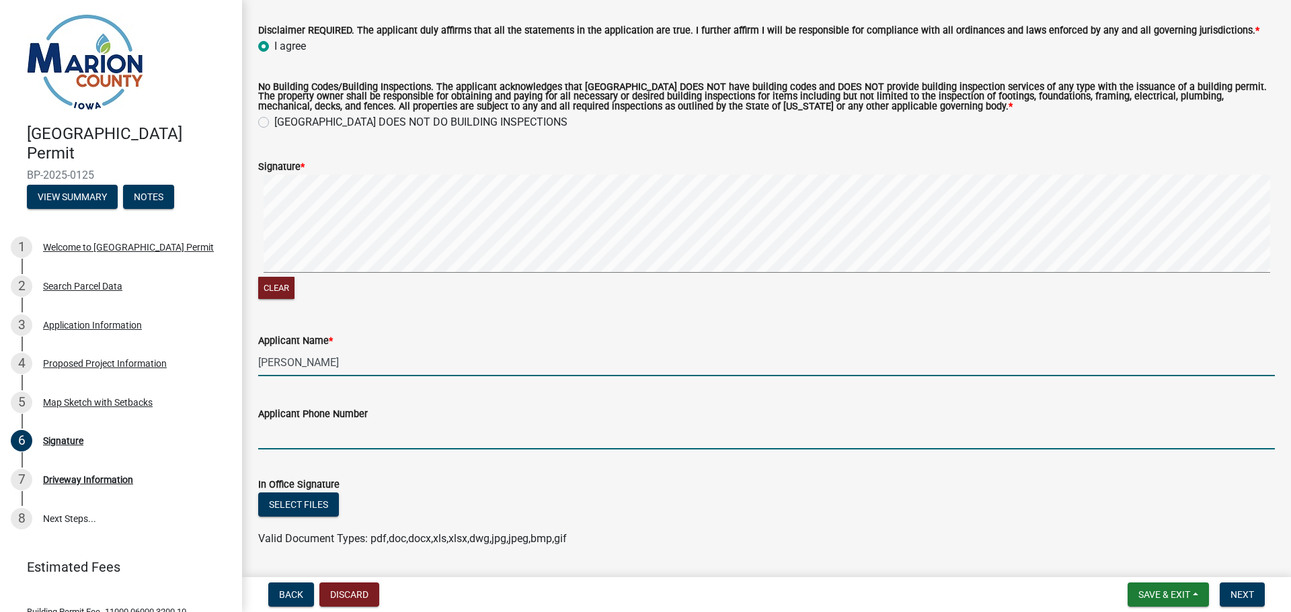
click at [390, 440] on input "Applicant Phone Number" at bounding box center [766, 436] width 1016 height 28
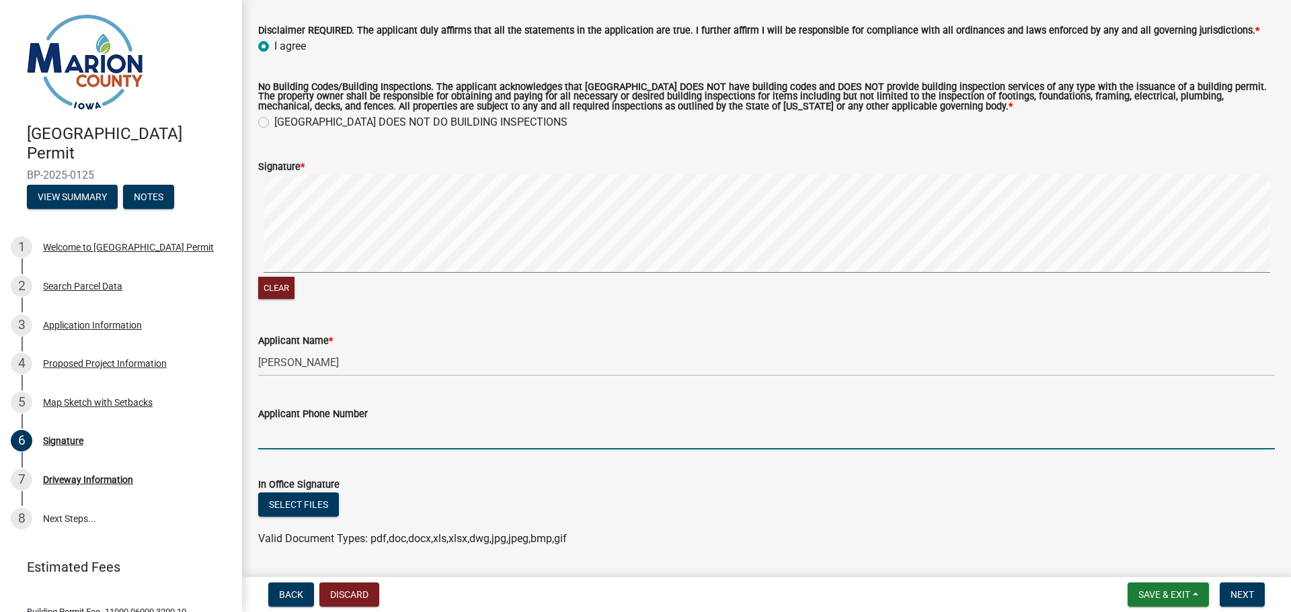
type input "5152086364"
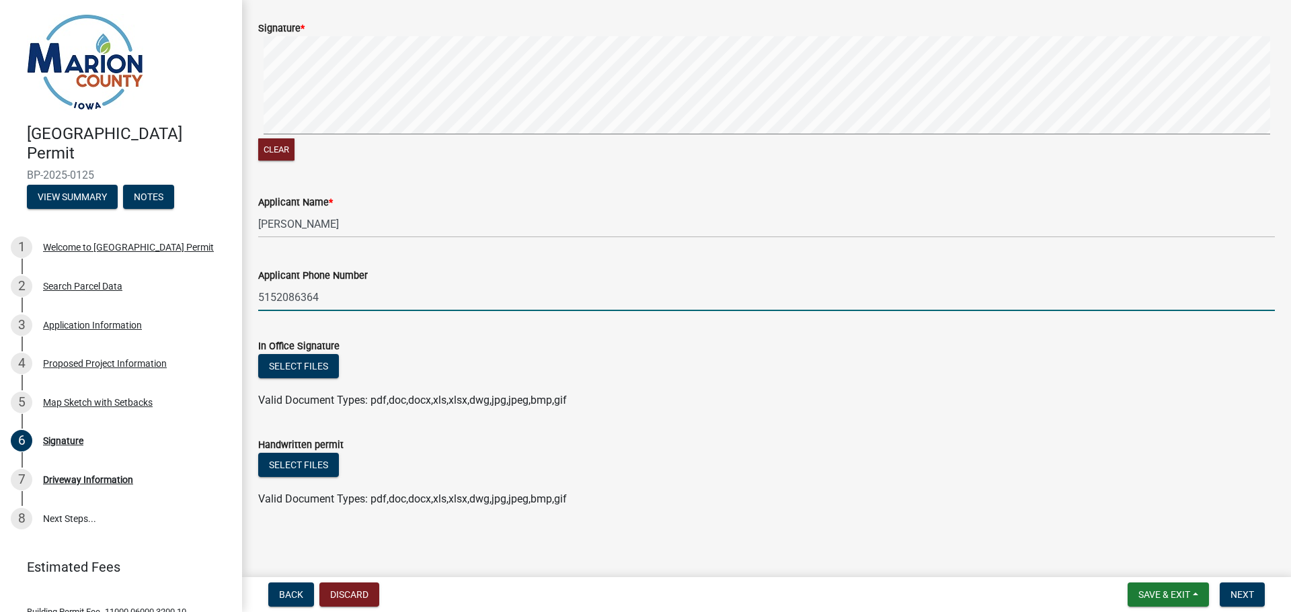
scroll to position [342, 0]
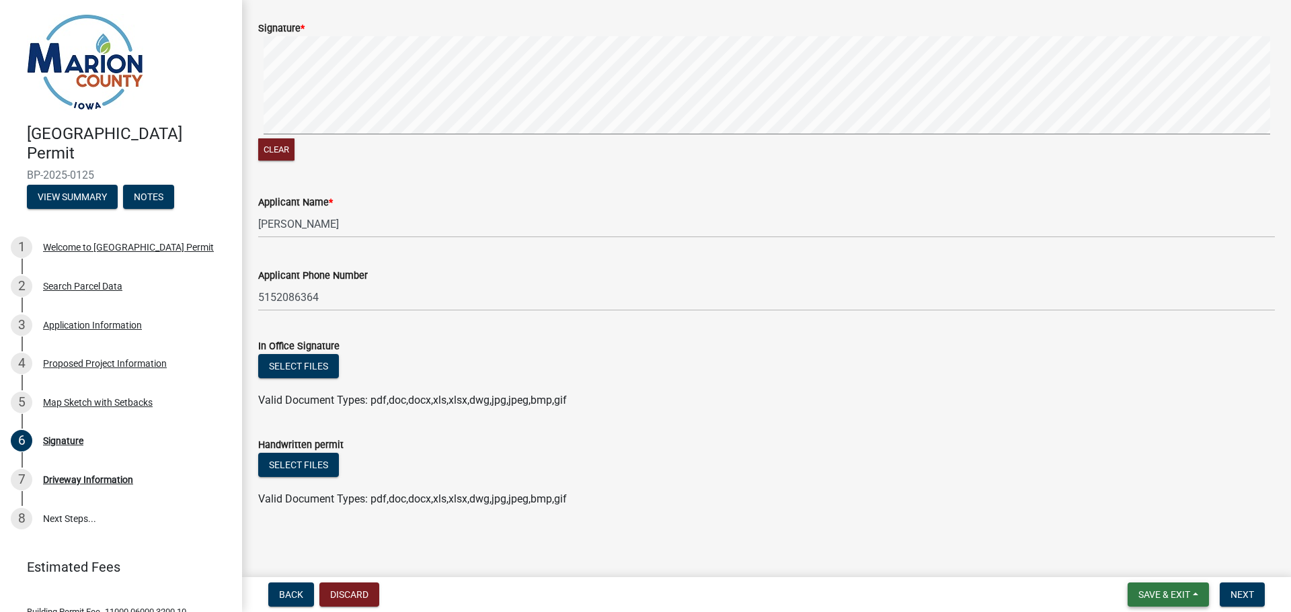
click at [1164, 596] on span "Save & Exit" at bounding box center [1164, 594] width 52 height 11
click at [1151, 559] on button "Save & Exit" at bounding box center [1155, 560] width 108 height 32
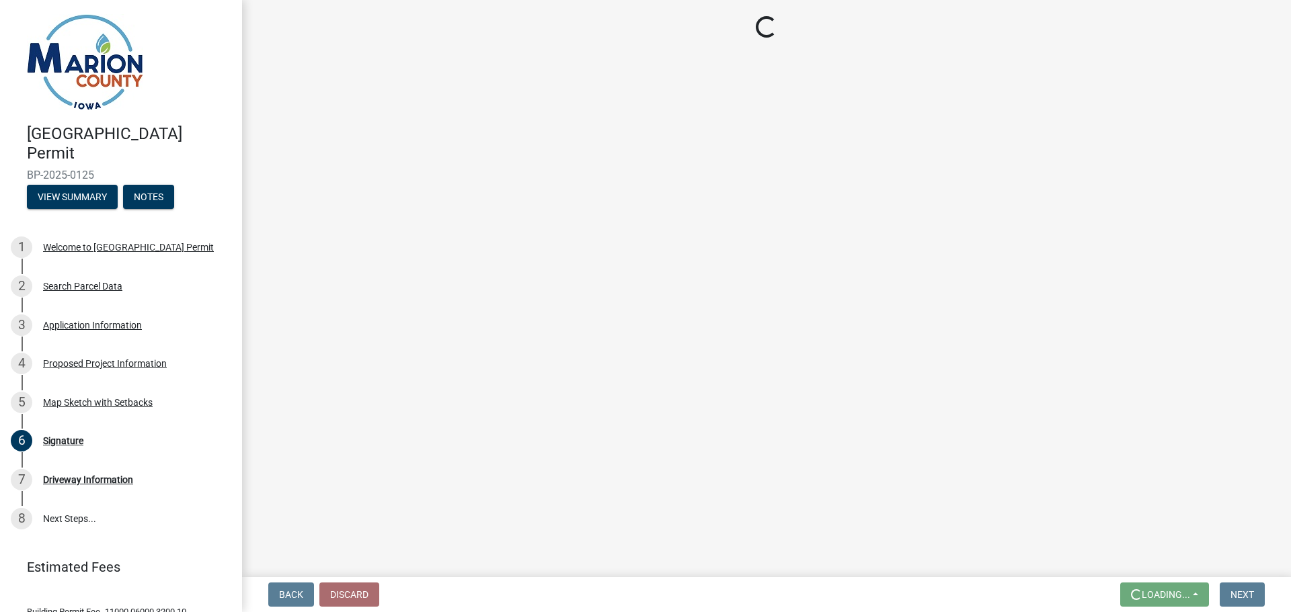
scroll to position [0, 0]
